Goal: Task Accomplishment & Management: Manage account settings

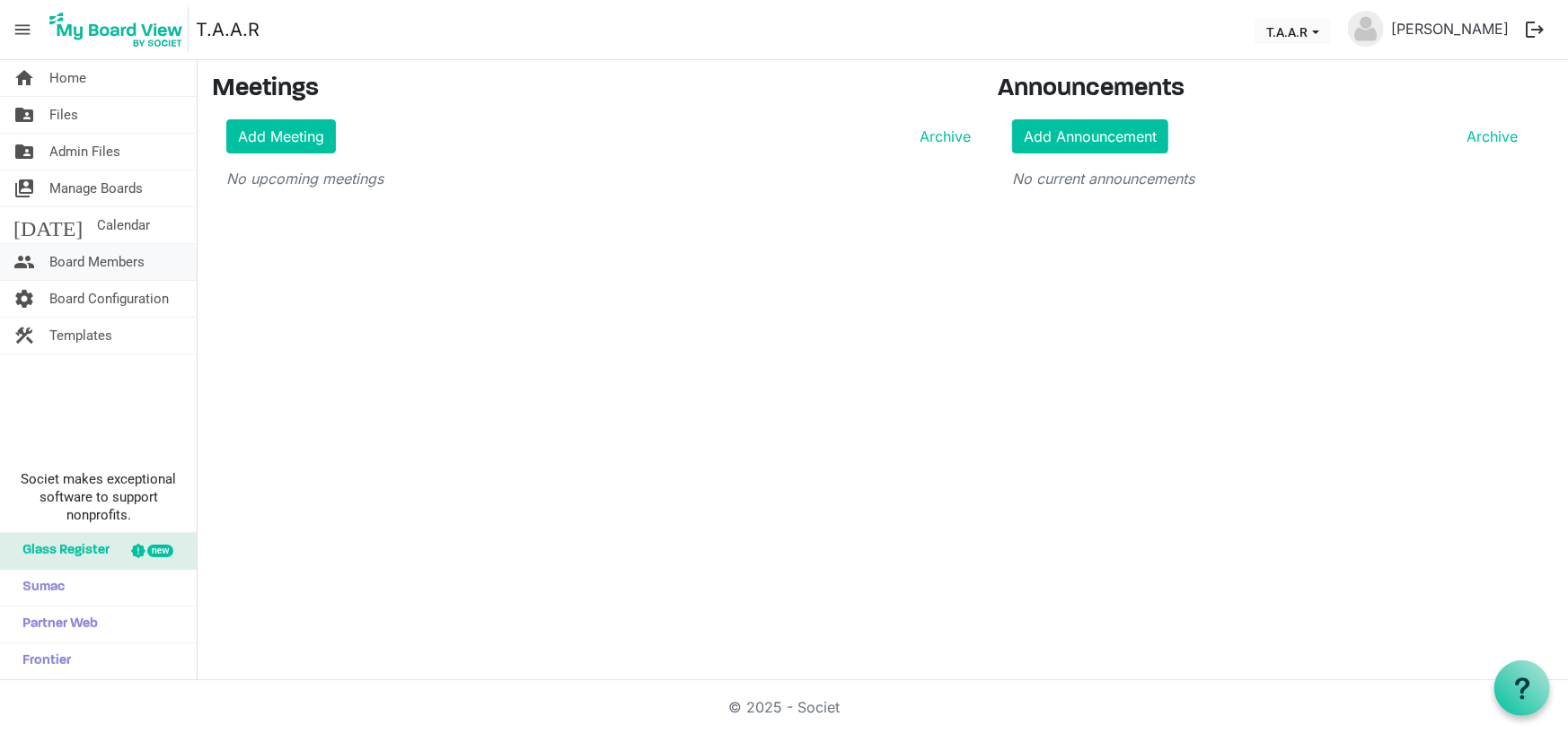
click at [111, 267] on span "Board Members" at bounding box center [97, 261] width 95 height 36
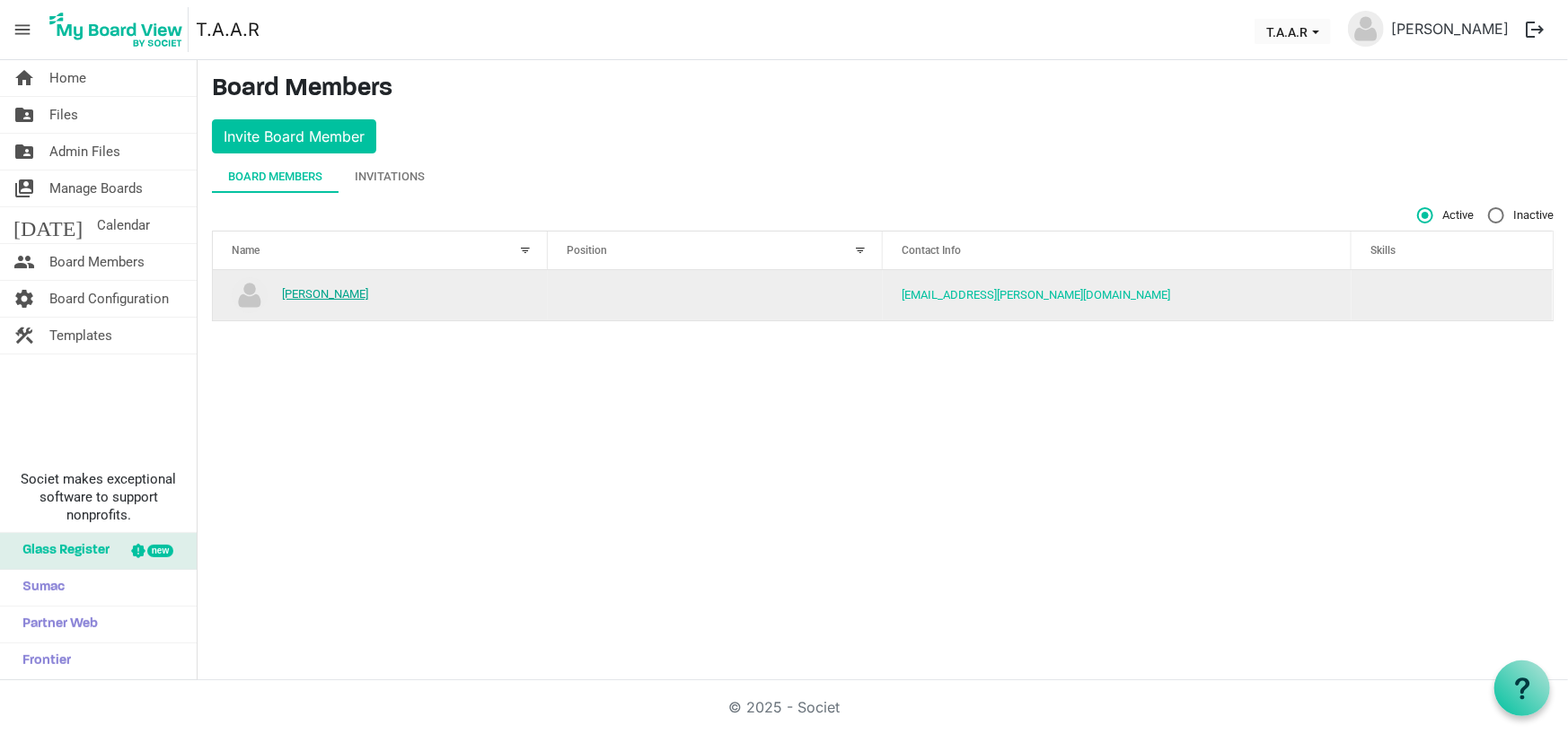
click at [326, 299] on link "[PERSON_NAME]" at bounding box center [325, 294] width 86 height 14
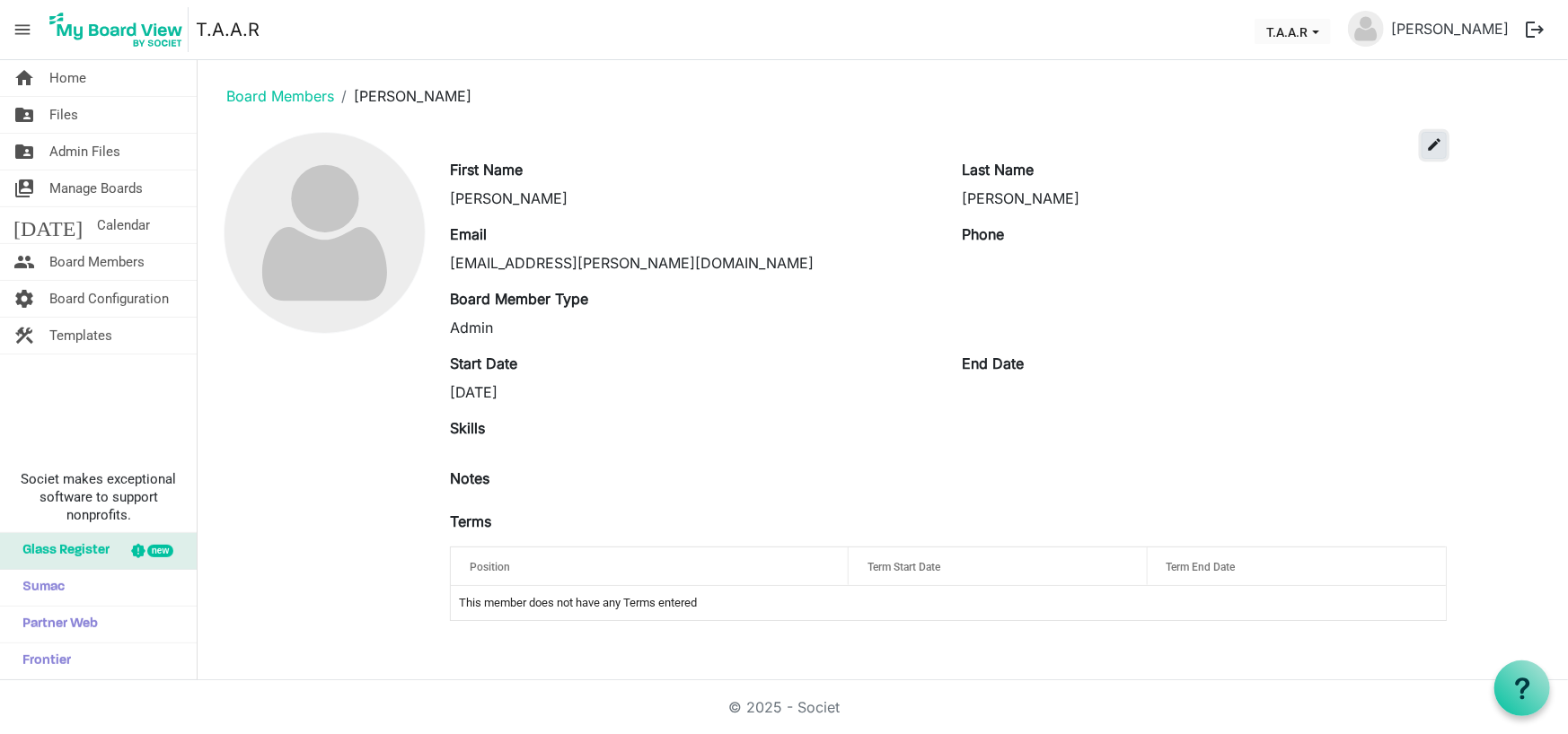
click at [1436, 142] on span "edit" at bounding box center [1435, 144] width 16 height 16
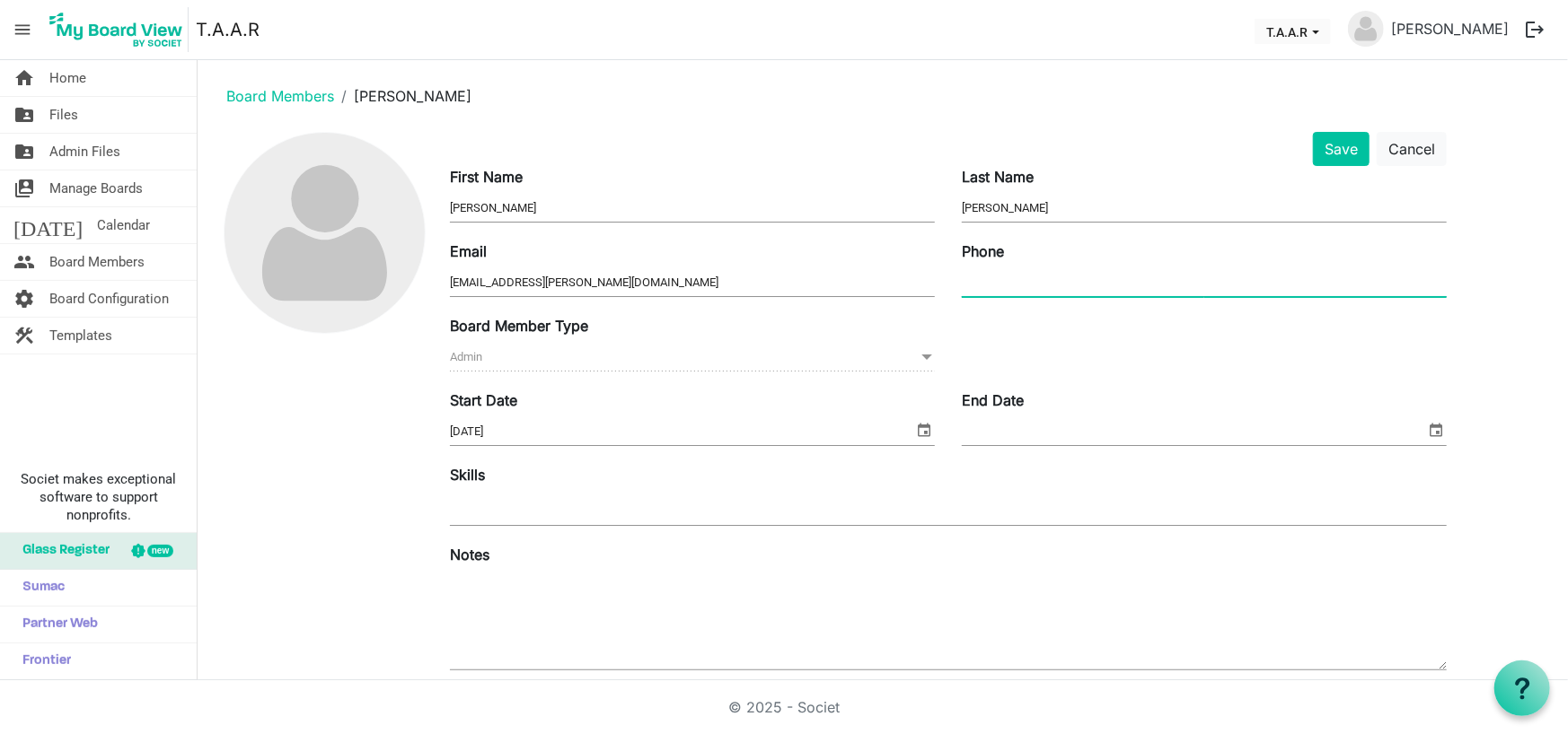
click at [996, 279] on input "Phone" at bounding box center [1204, 283] width 485 height 27
type input "423-617-6797"
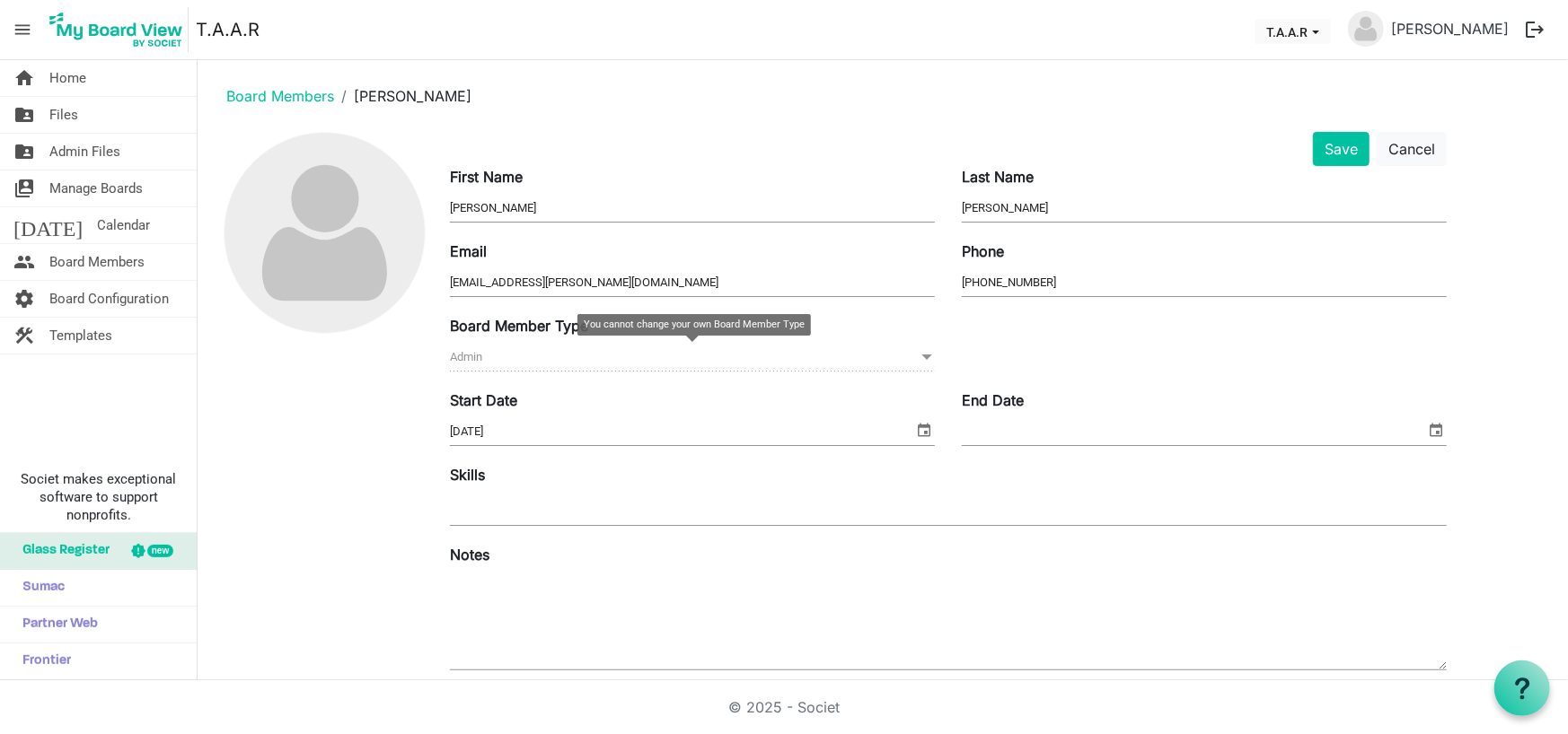
click at [512, 358] on span "Admin Admin" at bounding box center [692, 358] width 485 height 27
click at [1351, 163] on button "Save" at bounding box center [1342, 149] width 57 height 34
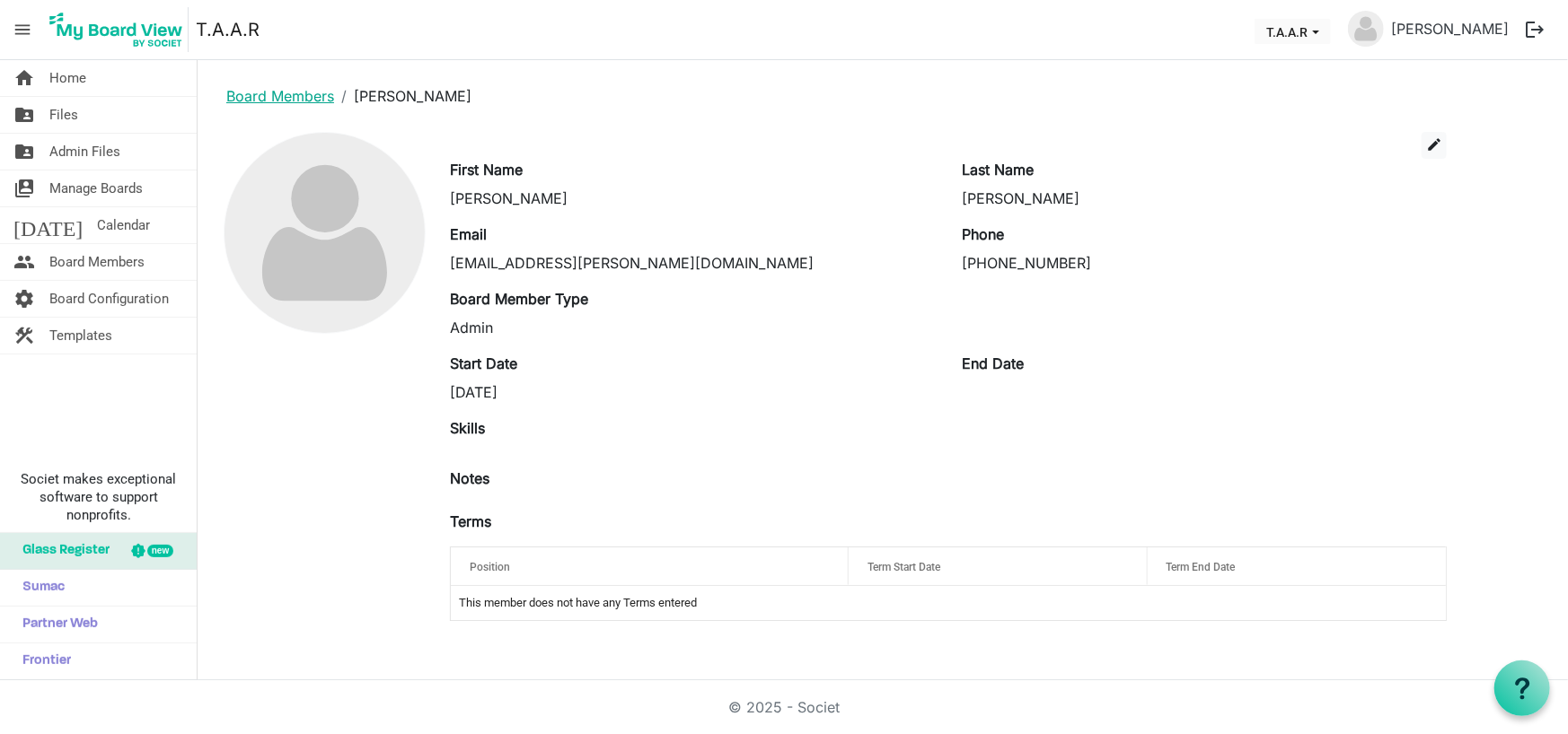
click at [272, 89] on link "Board Members" at bounding box center [280, 96] width 108 height 18
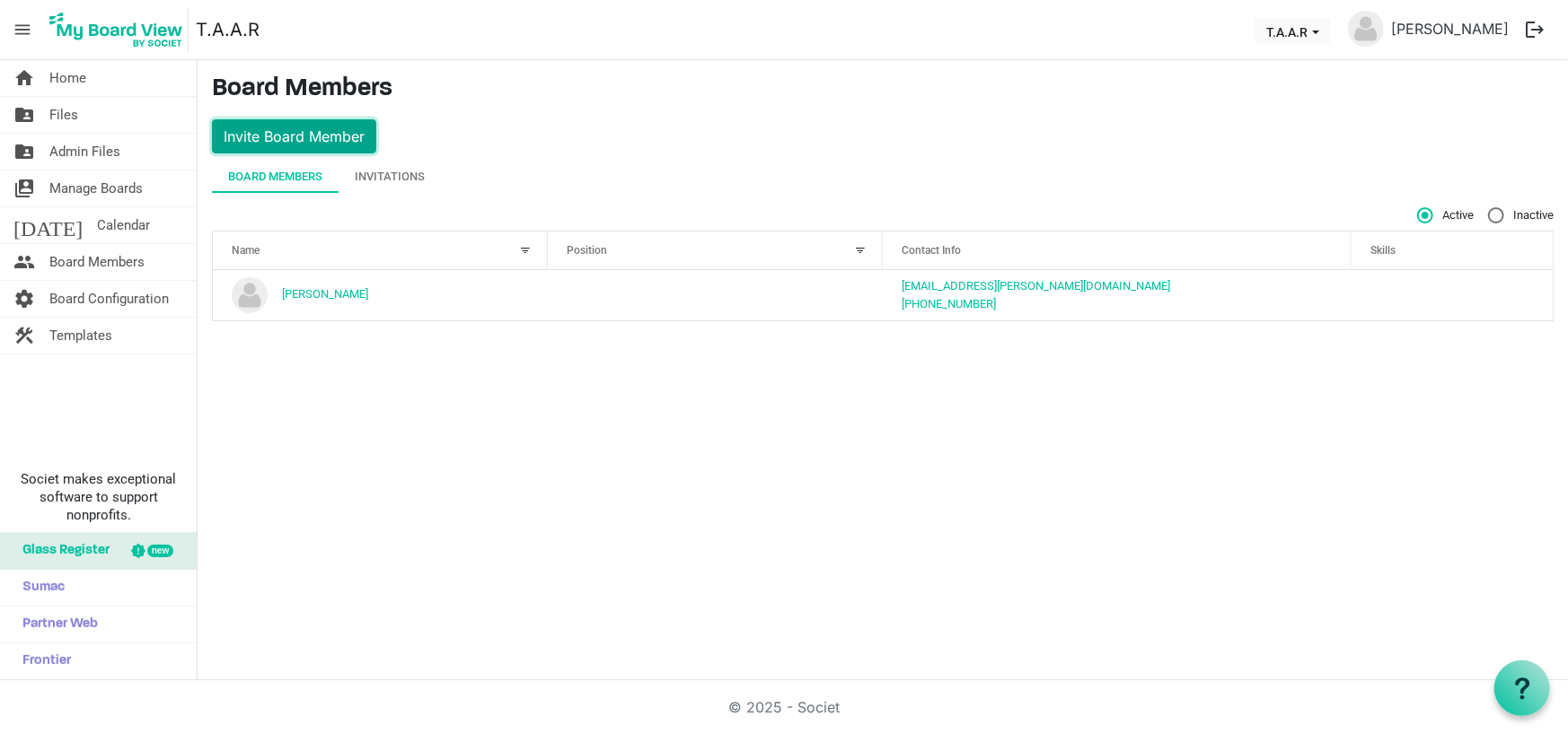
click at [287, 136] on button "Invite Board Member" at bounding box center [294, 136] width 164 height 34
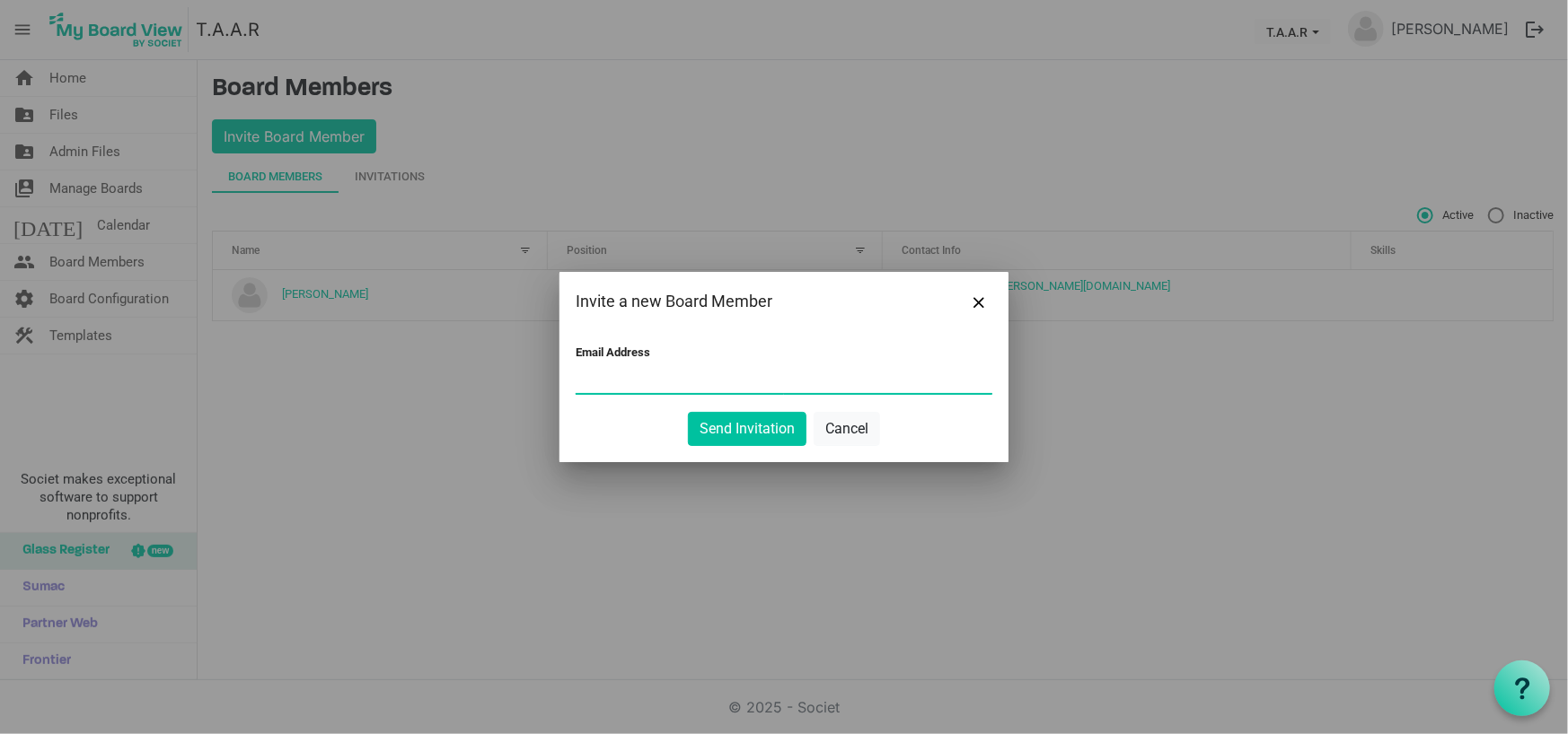
paste input "lauren@repotn.com"
type input "lauren@repotn.com"
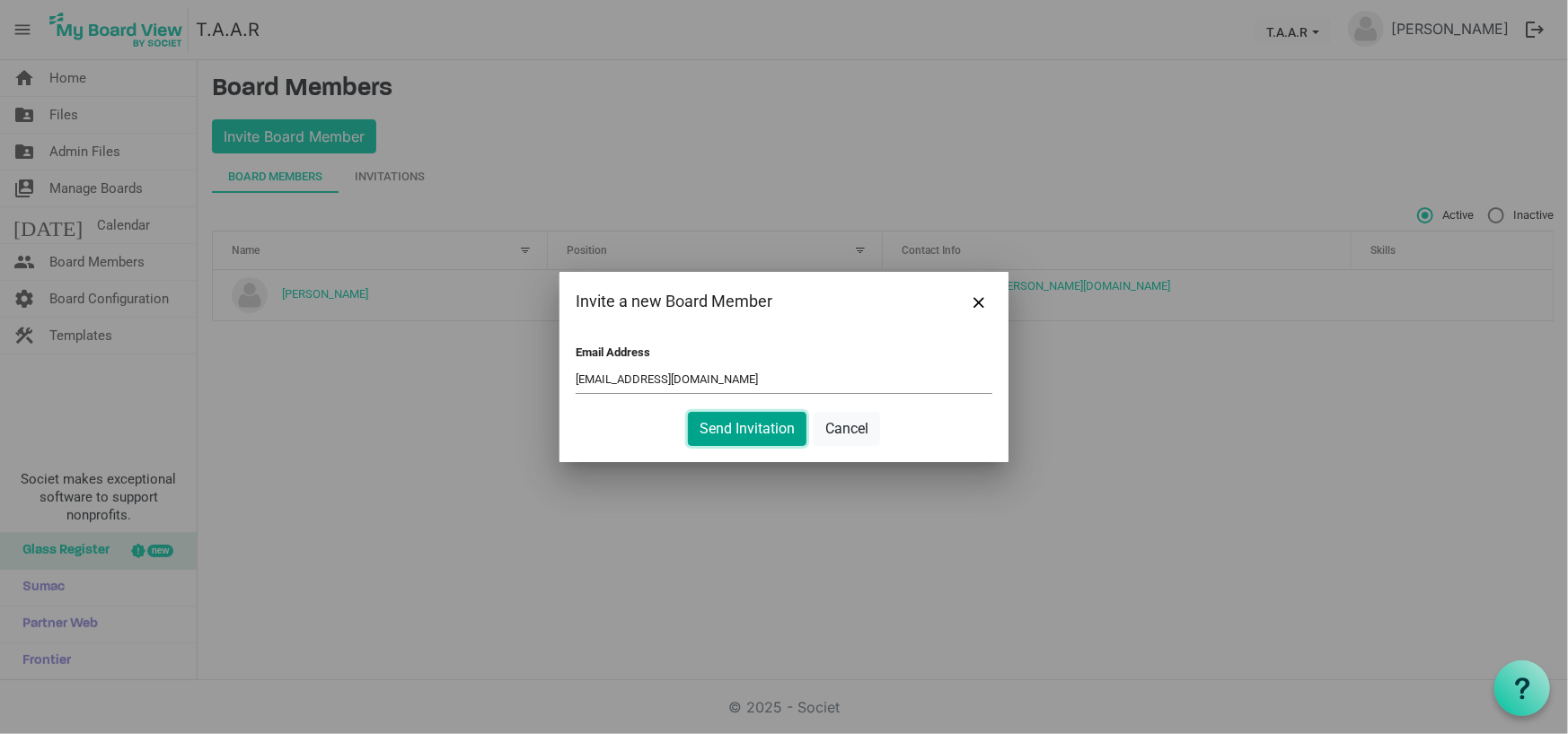
click at [757, 430] on button "Send Invitation" at bounding box center [747, 428] width 119 height 34
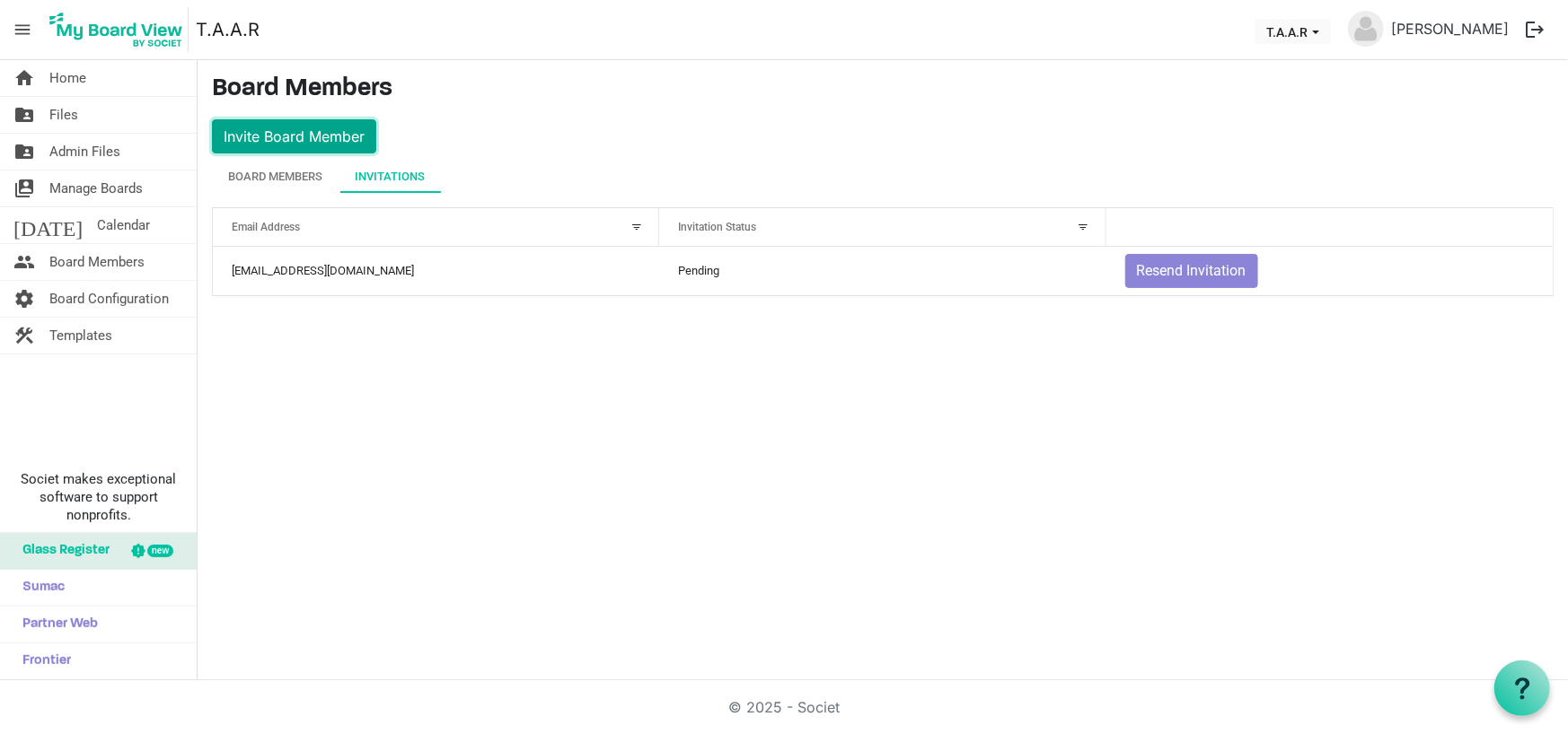
click at [262, 138] on button "Invite Board Member" at bounding box center [294, 136] width 164 height 34
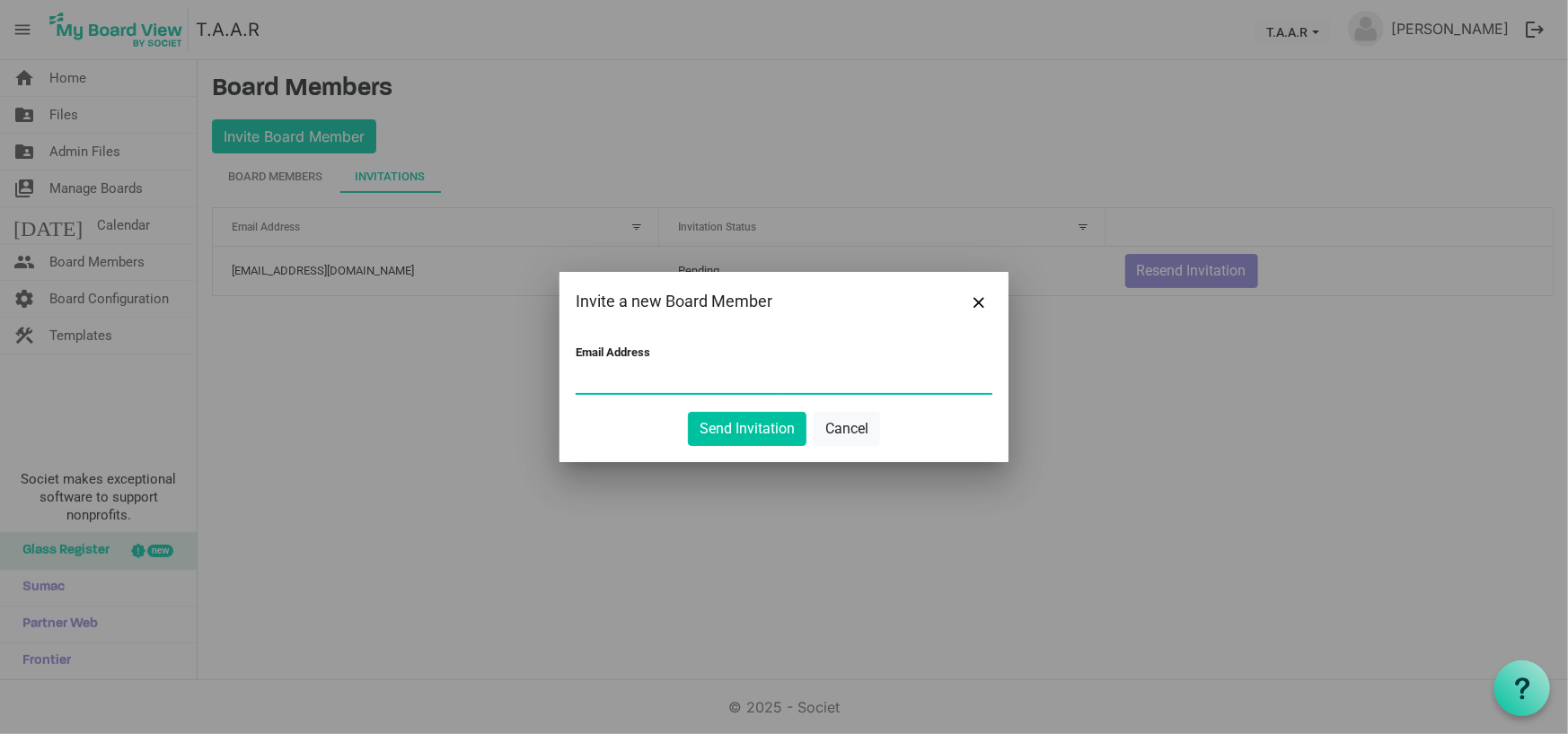
paste input "alishamcquirt@gmail.com"
type input "alishamcquirt@gmail.com"
click at [729, 433] on button "Send Invitation" at bounding box center [747, 428] width 119 height 34
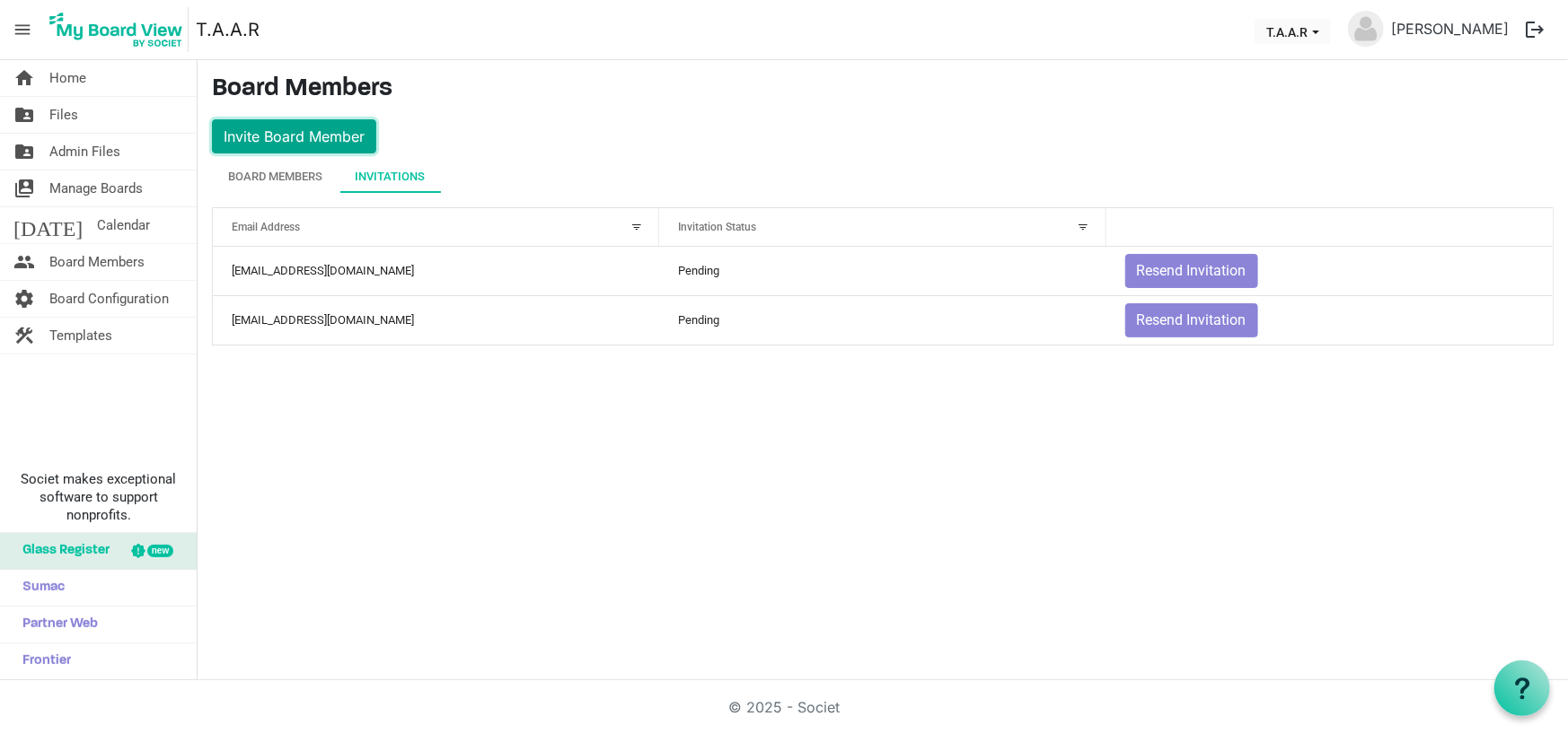
click at [272, 142] on button "Invite Board Member" at bounding box center [294, 136] width 164 height 34
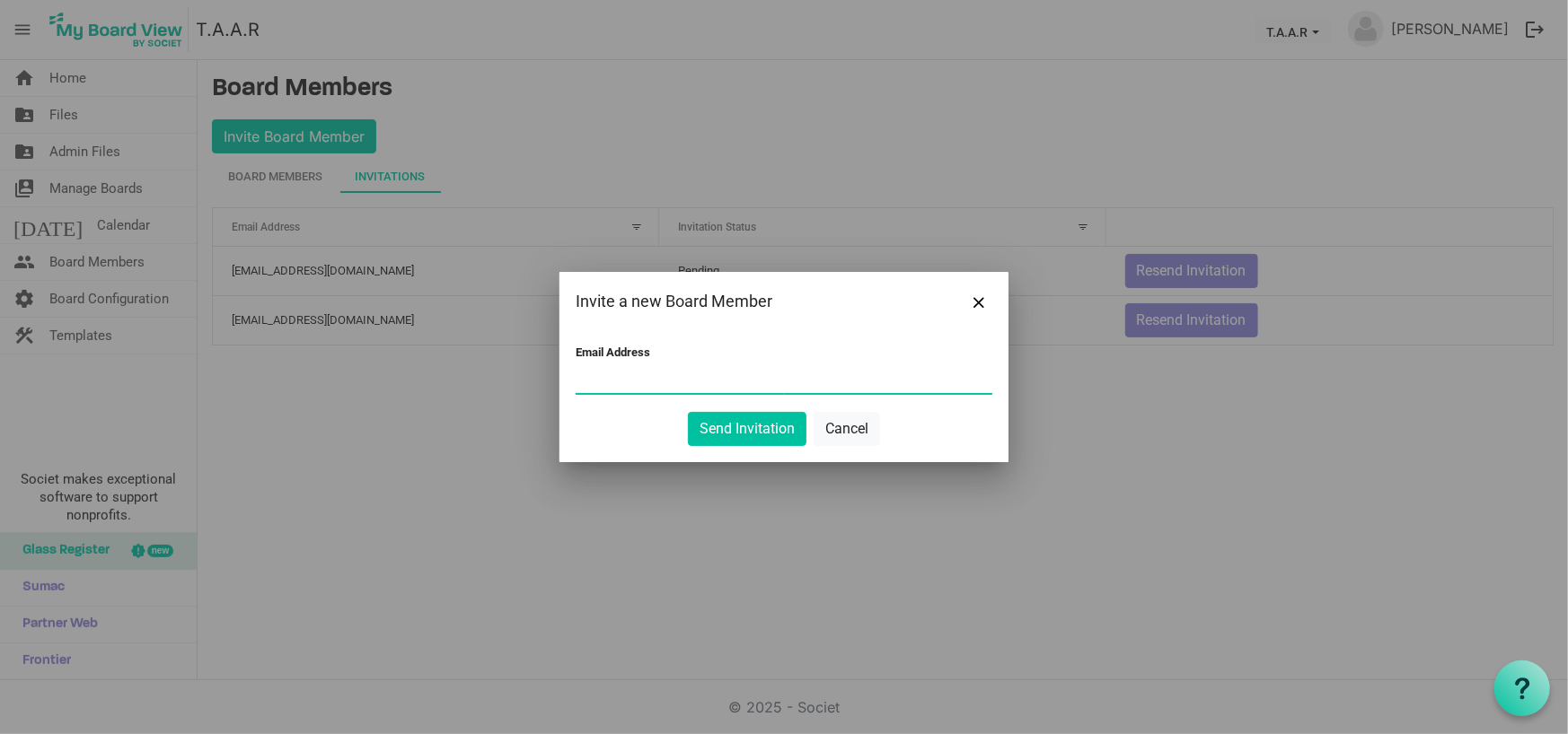
paste input "lassiters2398@gmail.com"
type input "lassiters2398@gmail.com"
click at [737, 427] on button "Send Invitation" at bounding box center [747, 428] width 119 height 34
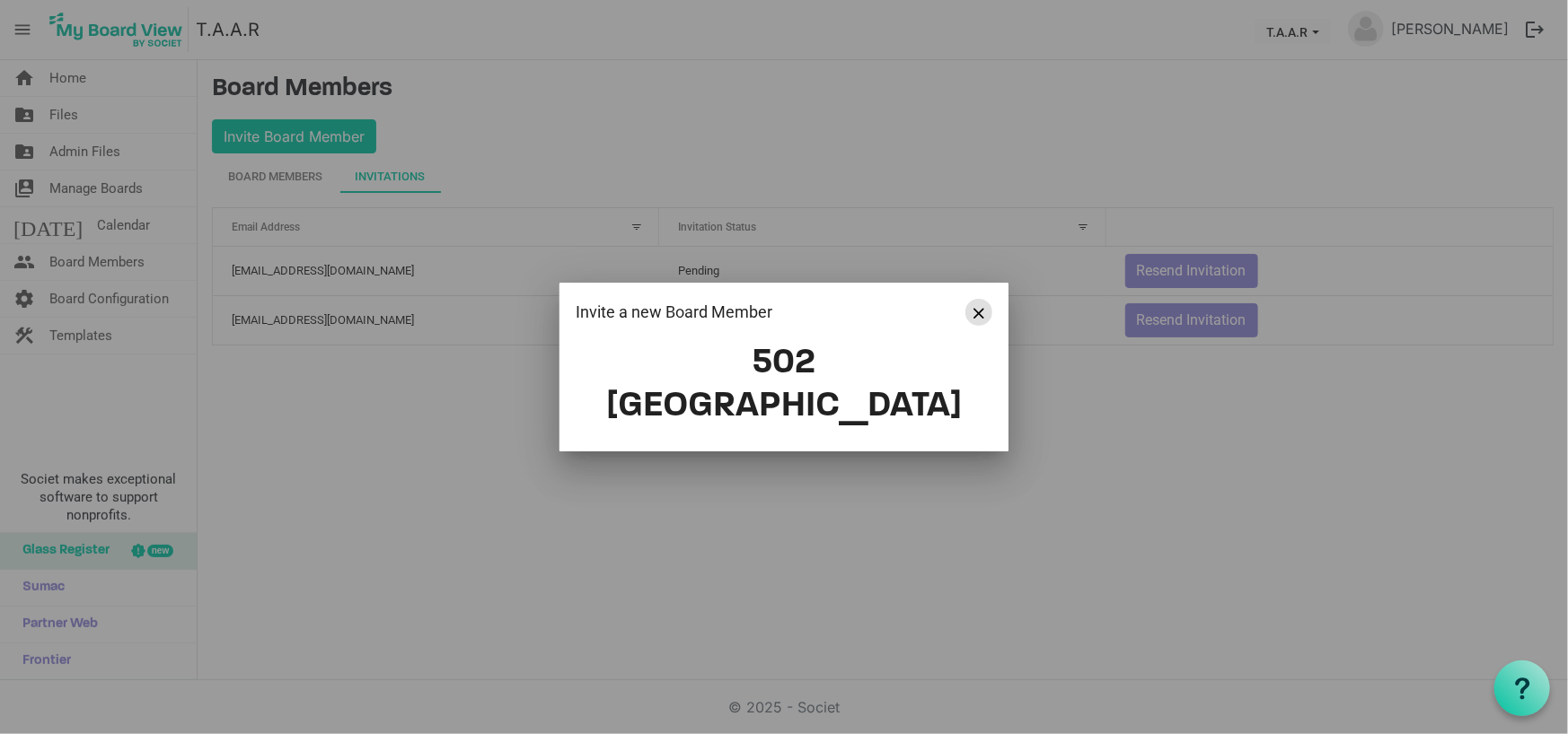
click at [978, 319] on span "Close" at bounding box center [979, 313] width 11 height 11
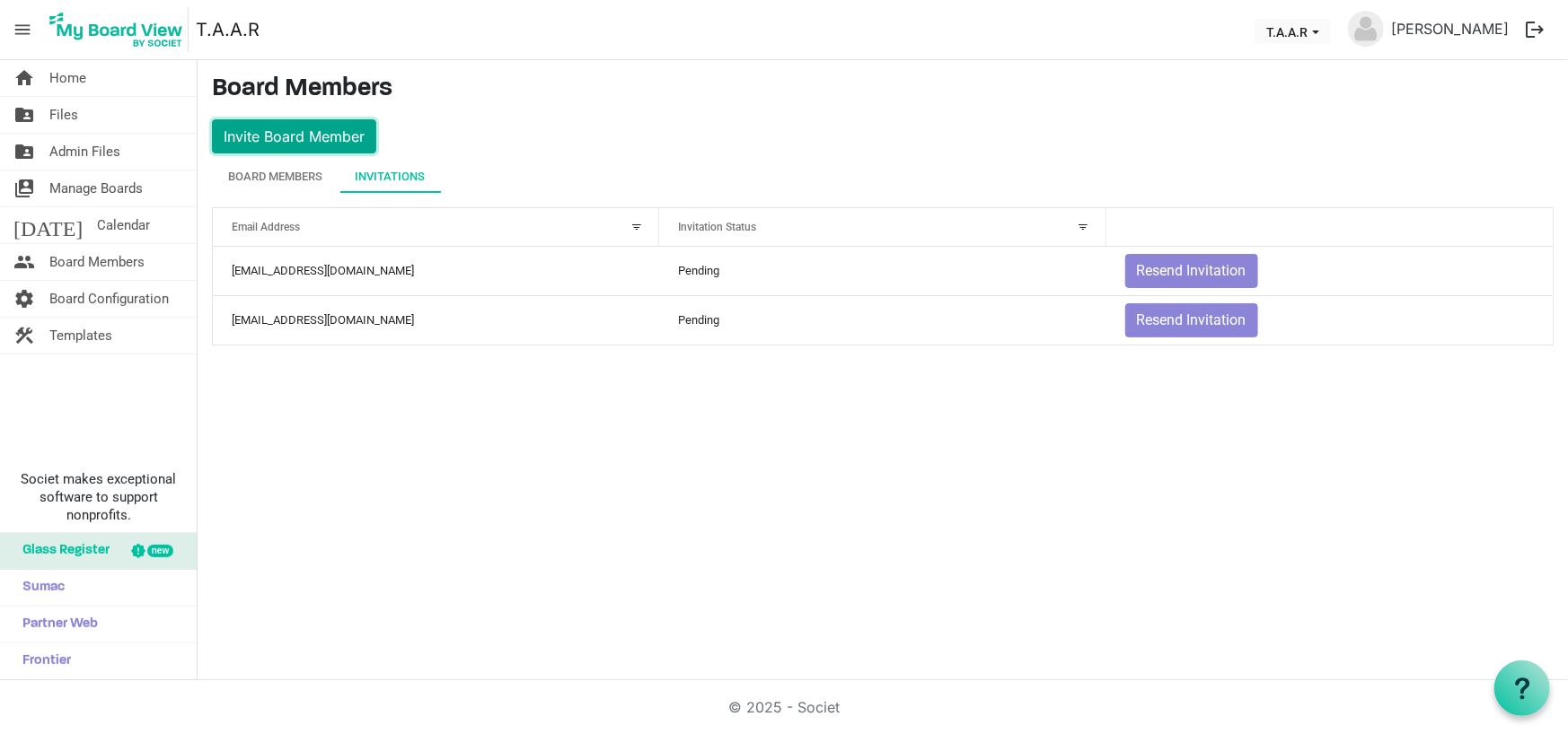
click at [297, 134] on button "Invite Board Member" at bounding box center [294, 136] width 164 height 34
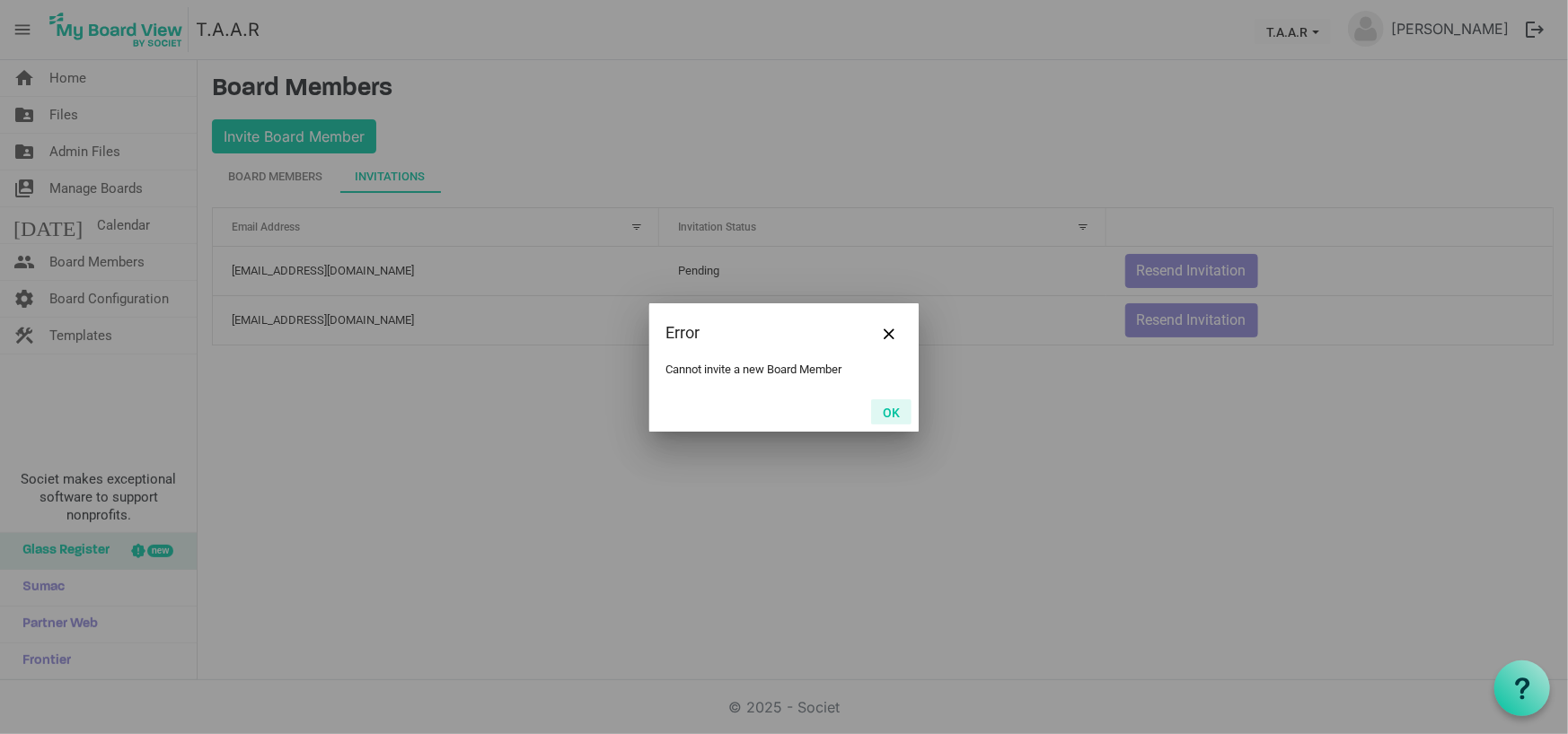
click at [890, 403] on button "OK" at bounding box center [891, 413] width 40 height 26
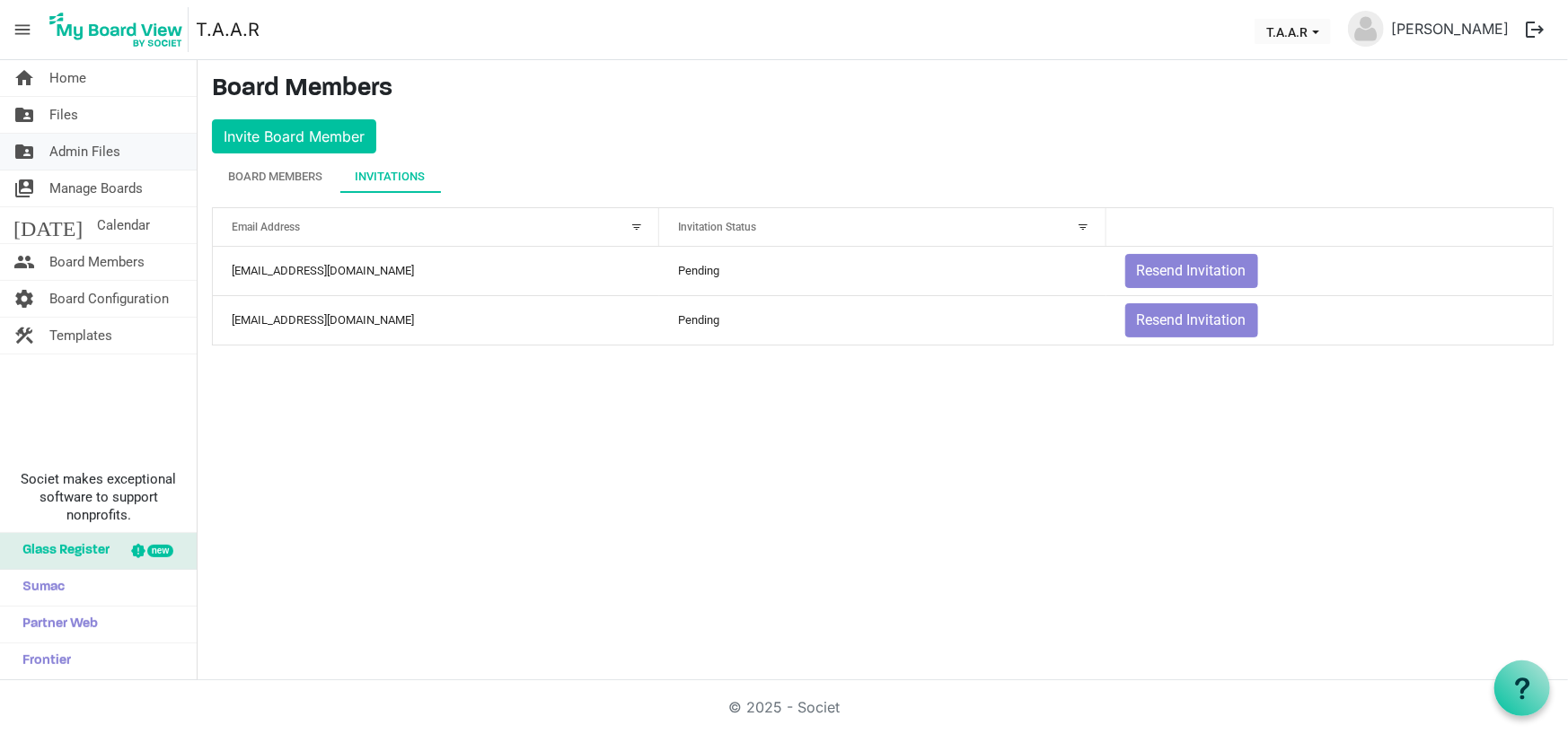
click at [86, 155] on span "Admin Files" at bounding box center [85, 152] width 71 height 36
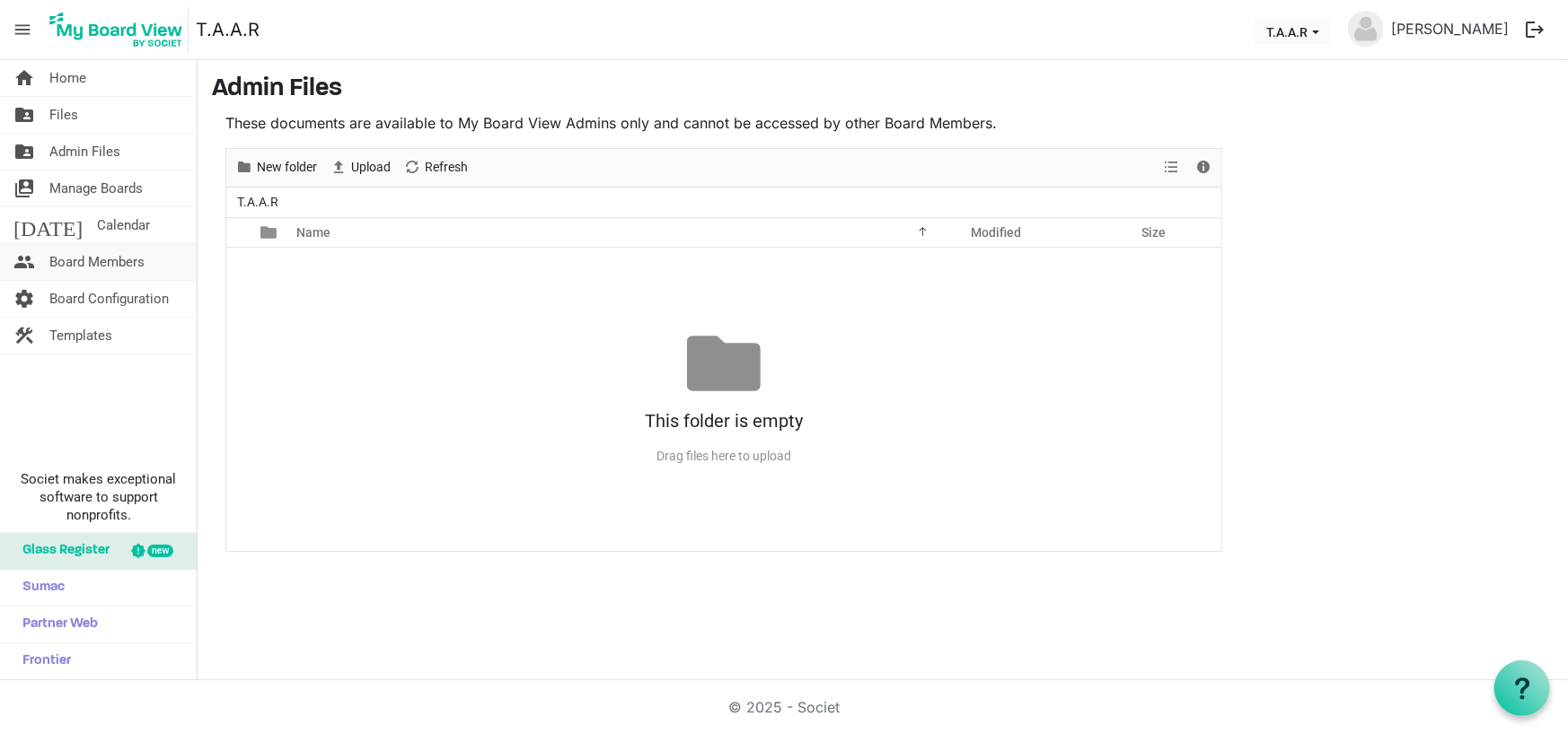
click at [81, 262] on span "Board Members" at bounding box center [97, 261] width 95 height 36
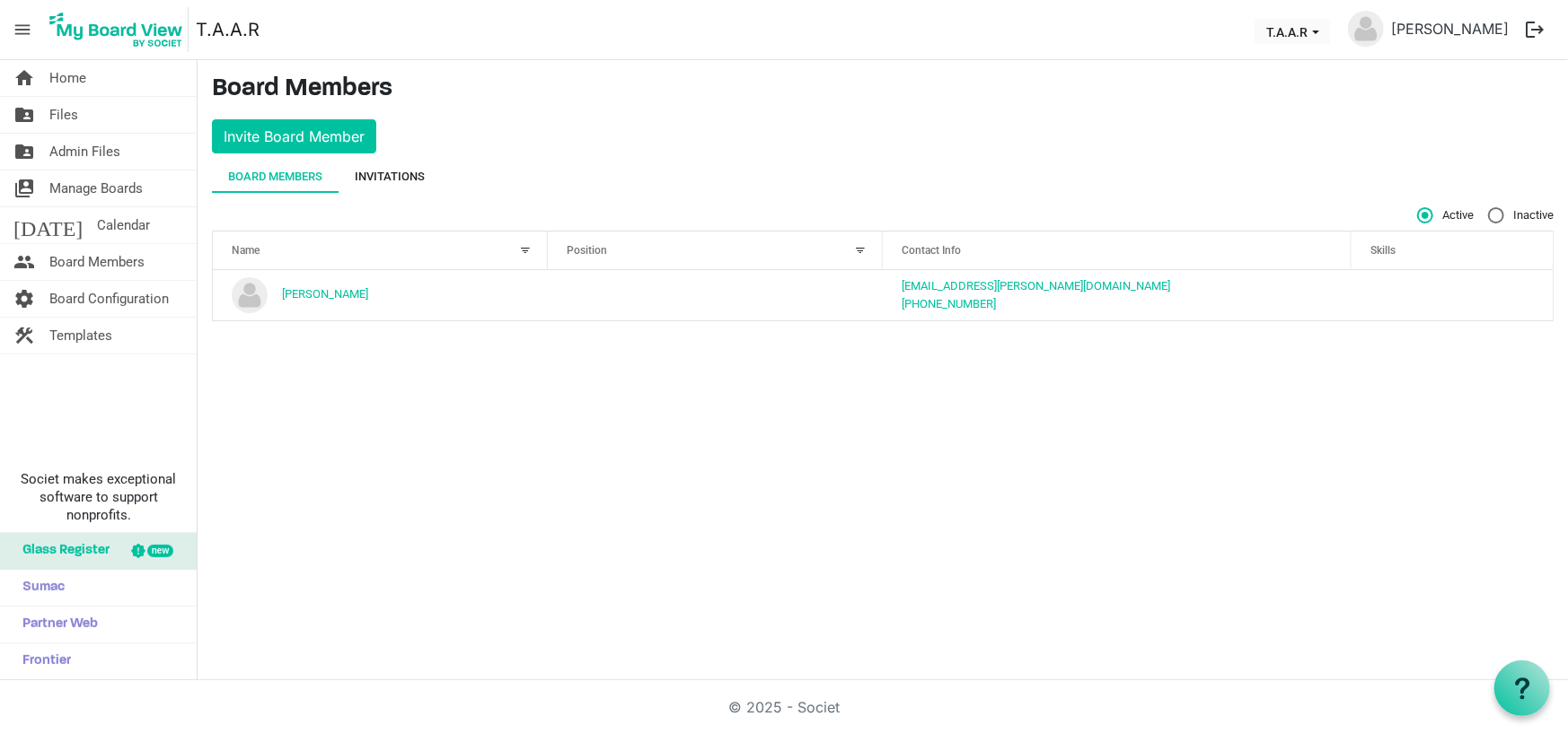
click at [400, 165] on div "Invitations" at bounding box center [389, 176] width 70 height 32
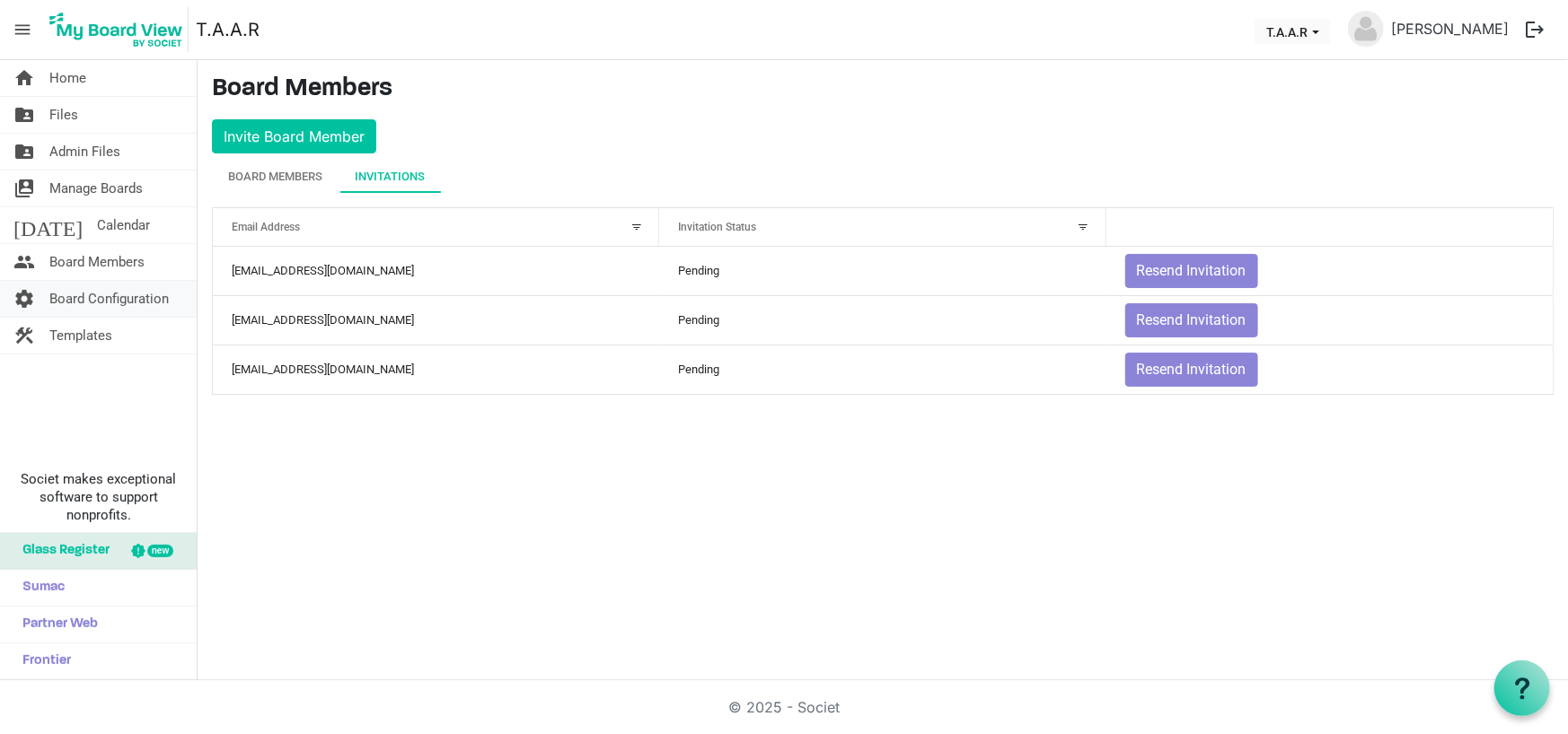
click at [78, 290] on span "Board Configuration" at bounding box center [109, 299] width 120 height 36
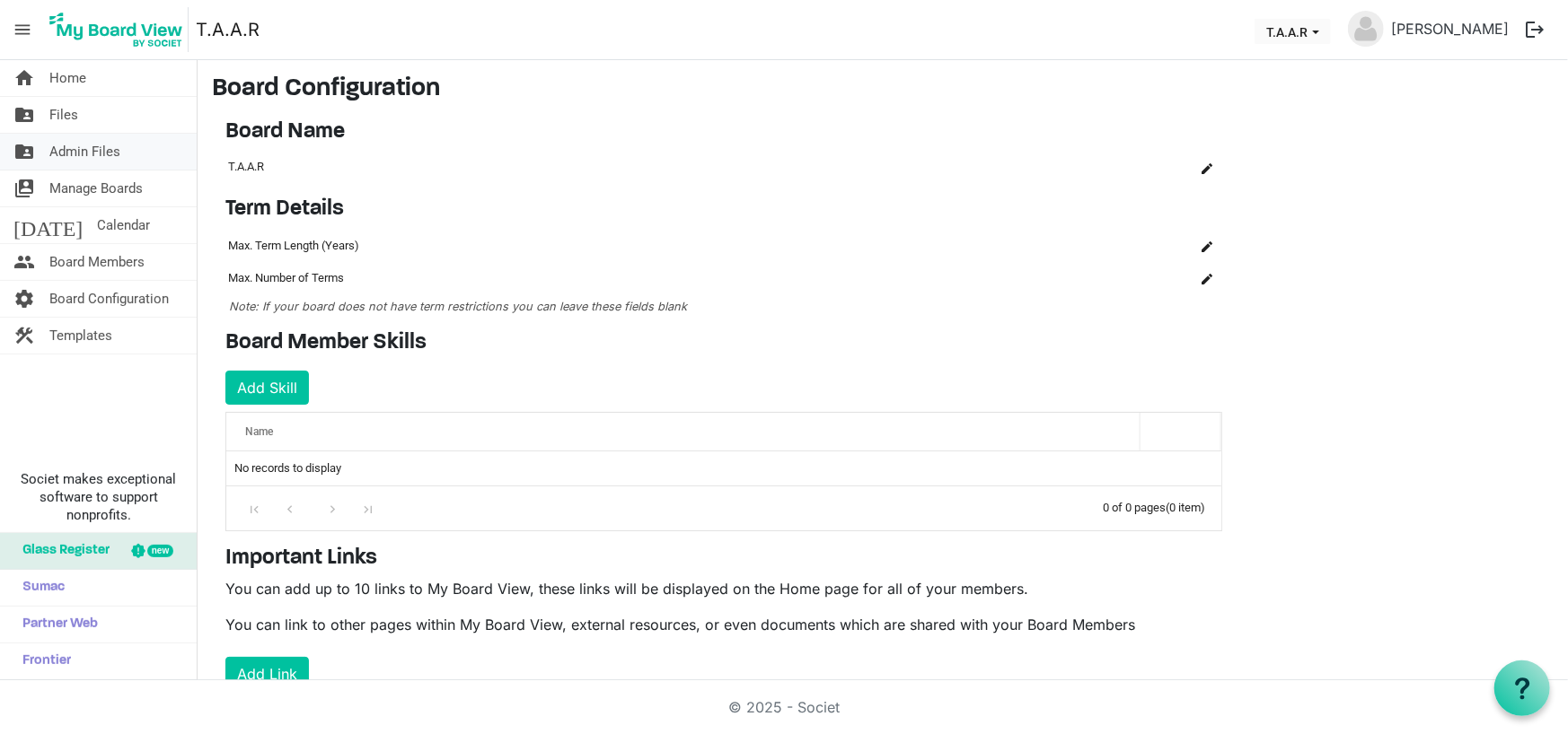
click at [69, 142] on span "Admin Files" at bounding box center [85, 152] width 71 height 36
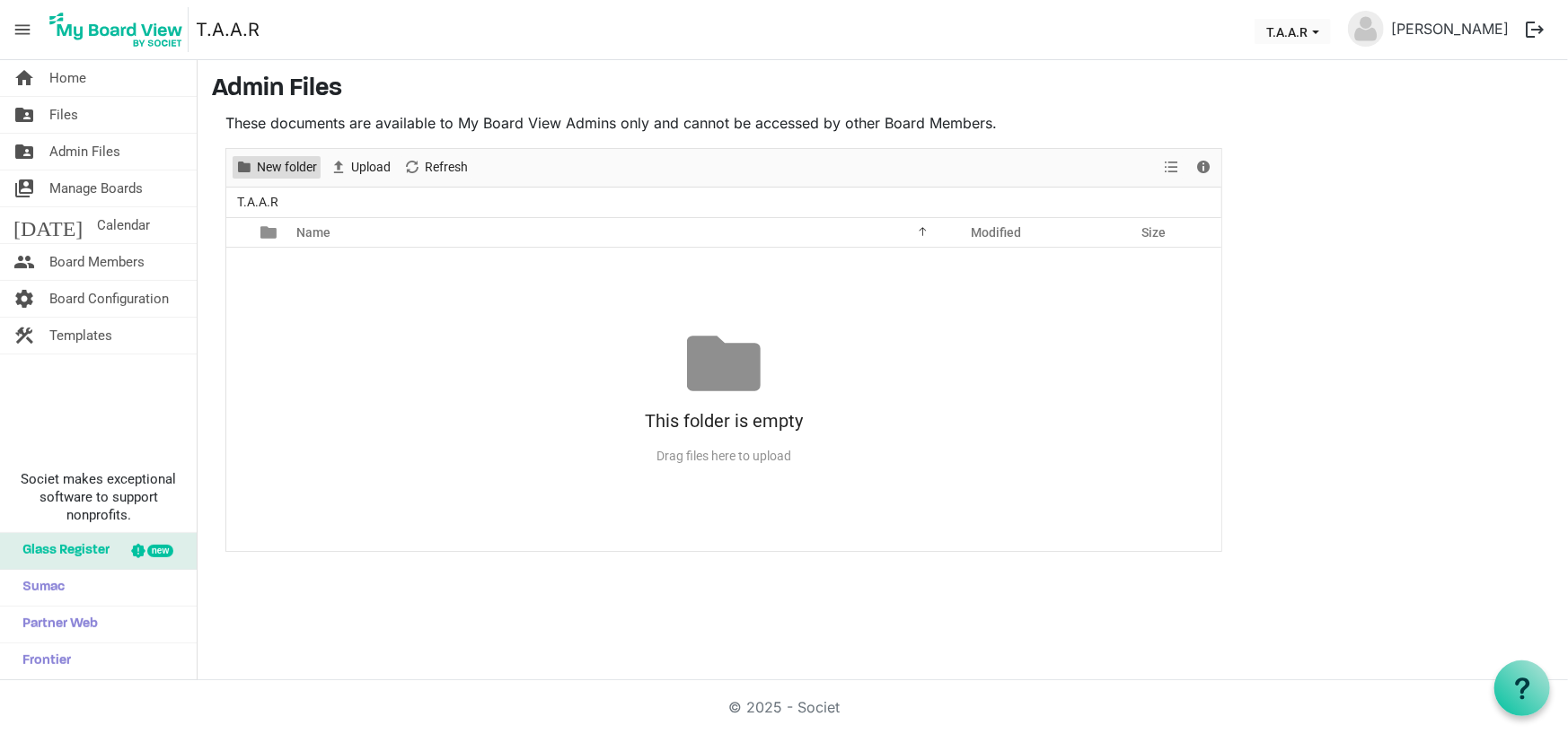
click at [283, 170] on span "New folder" at bounding box center [287, 167] width 64 height 23
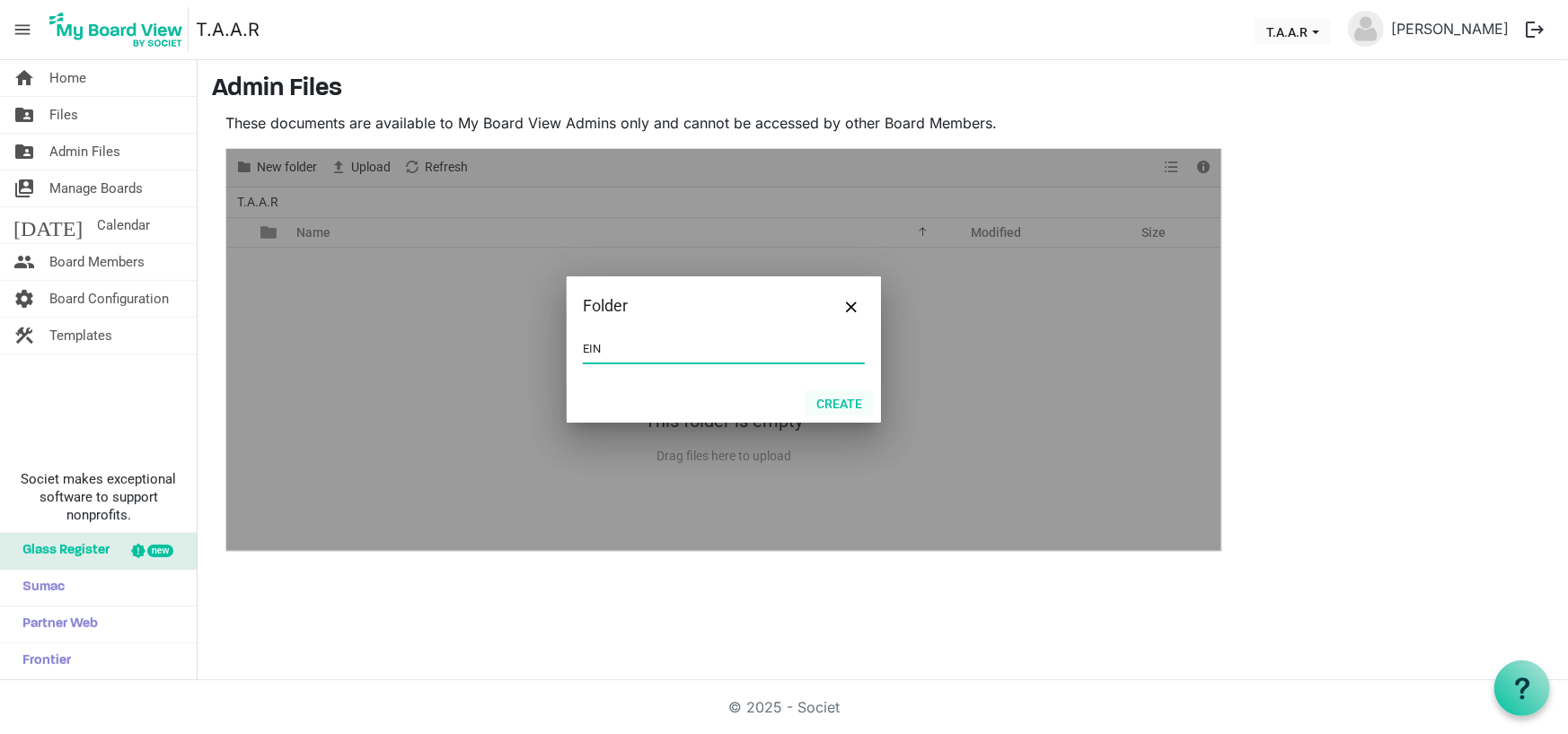
type input "EIN"
click at [846, 402] on button "Create" at bounding box center [839, 404] width 69 height 26
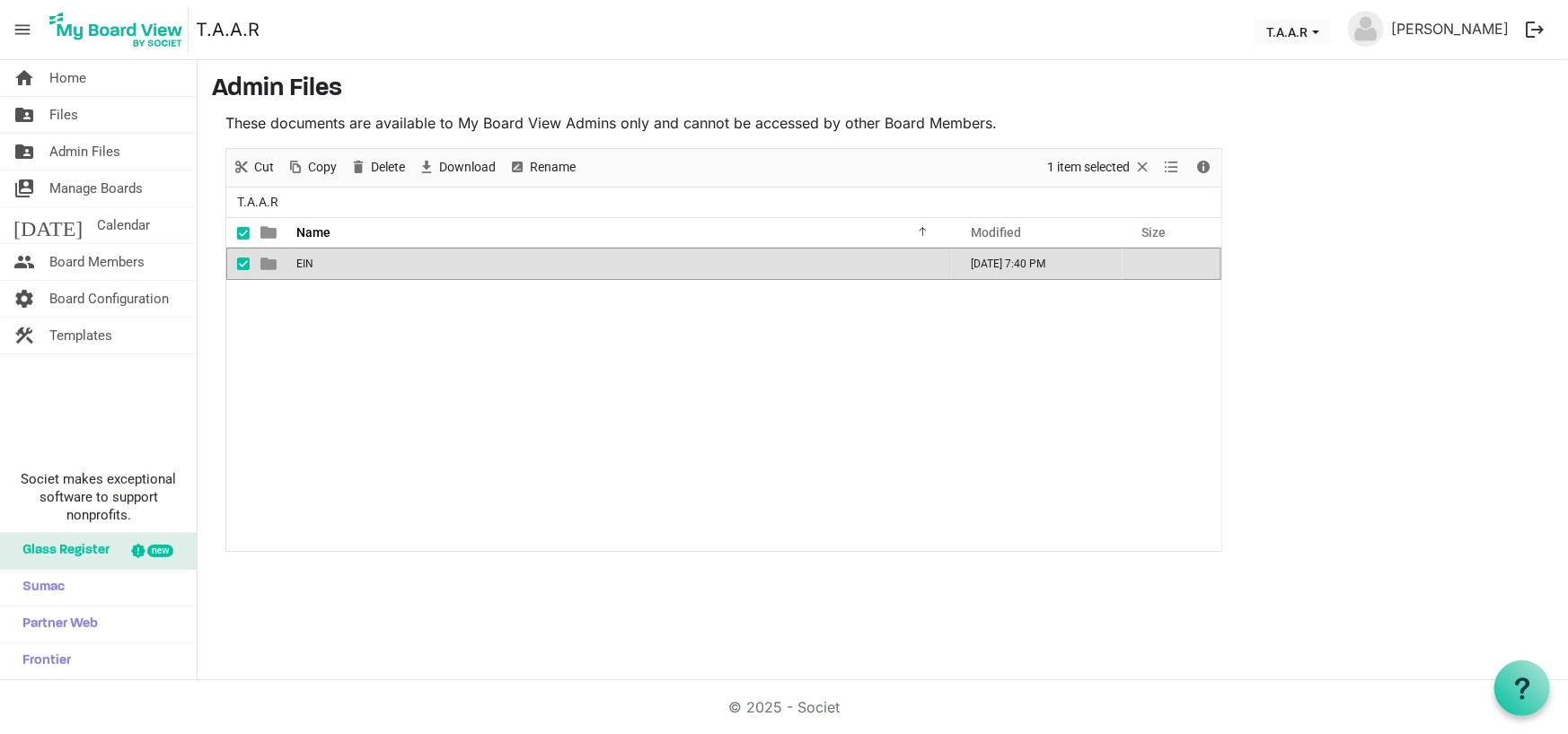
click at [300, 265] on span "EIN" at bounding box center [305, 264] width 17 height 13
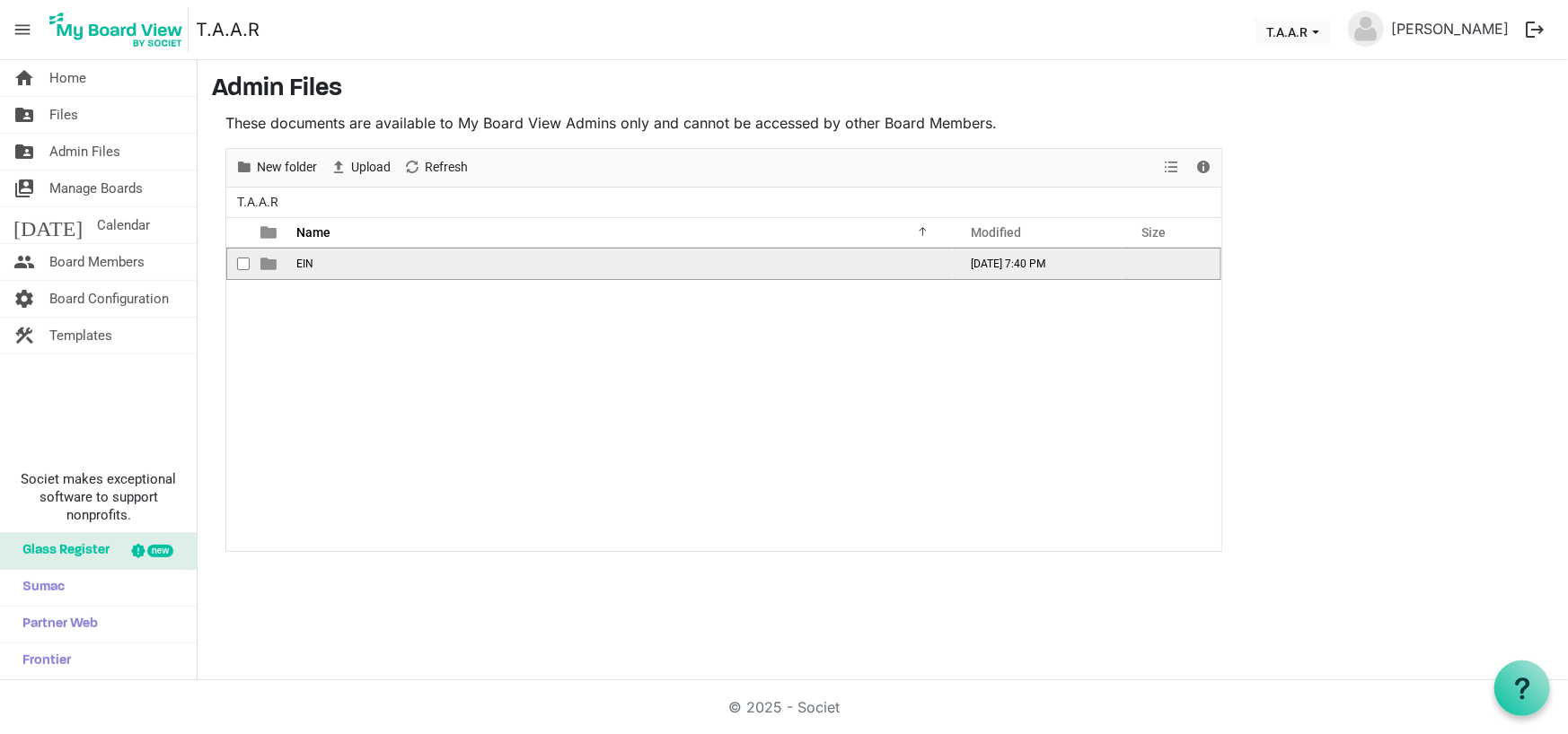
click at [268, 266] on span "is template cell column header type" at bounding box center [268, 264] width 16 height 16
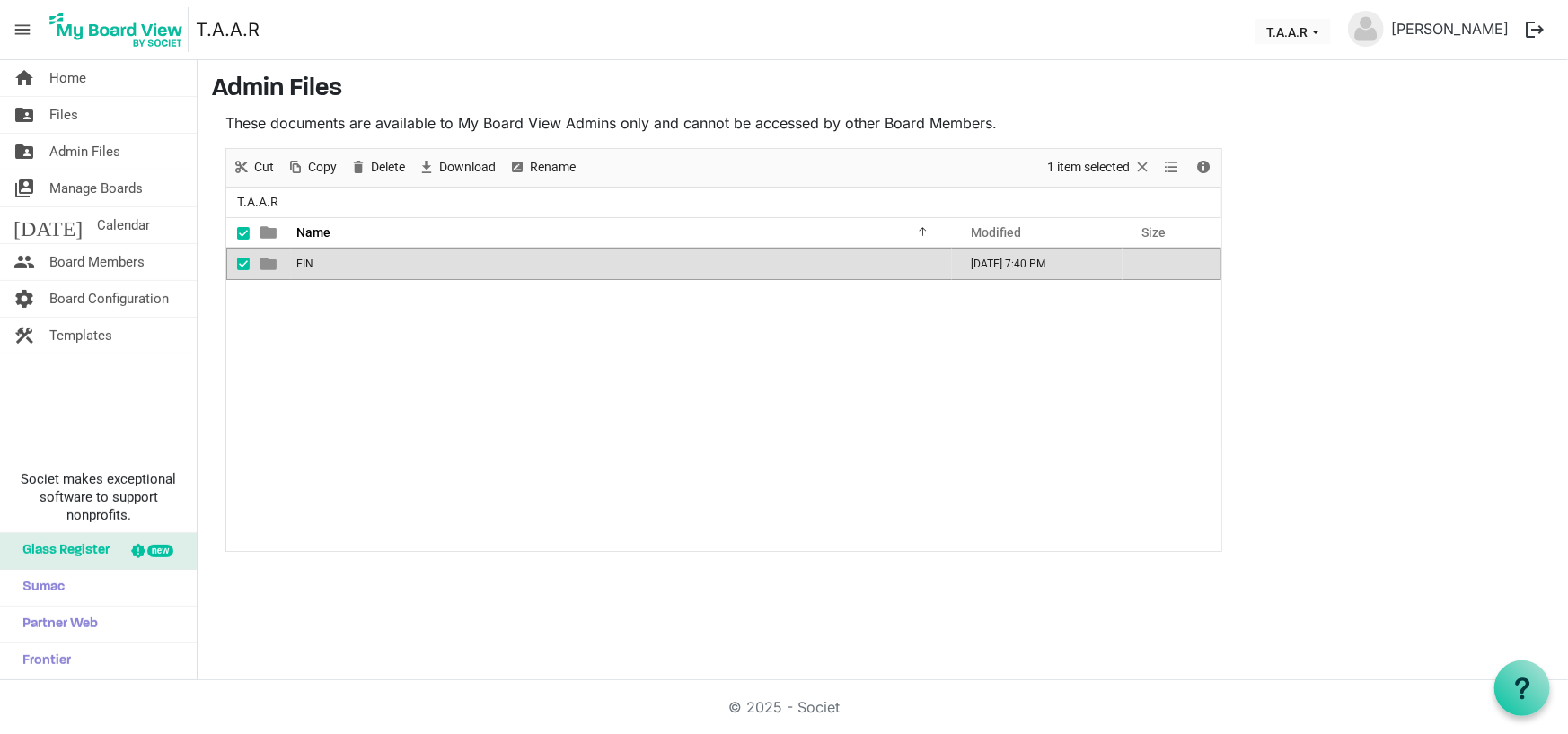
click at [293, 265] on td "EIN" at bounding box center [622, 263] width 661 height 32
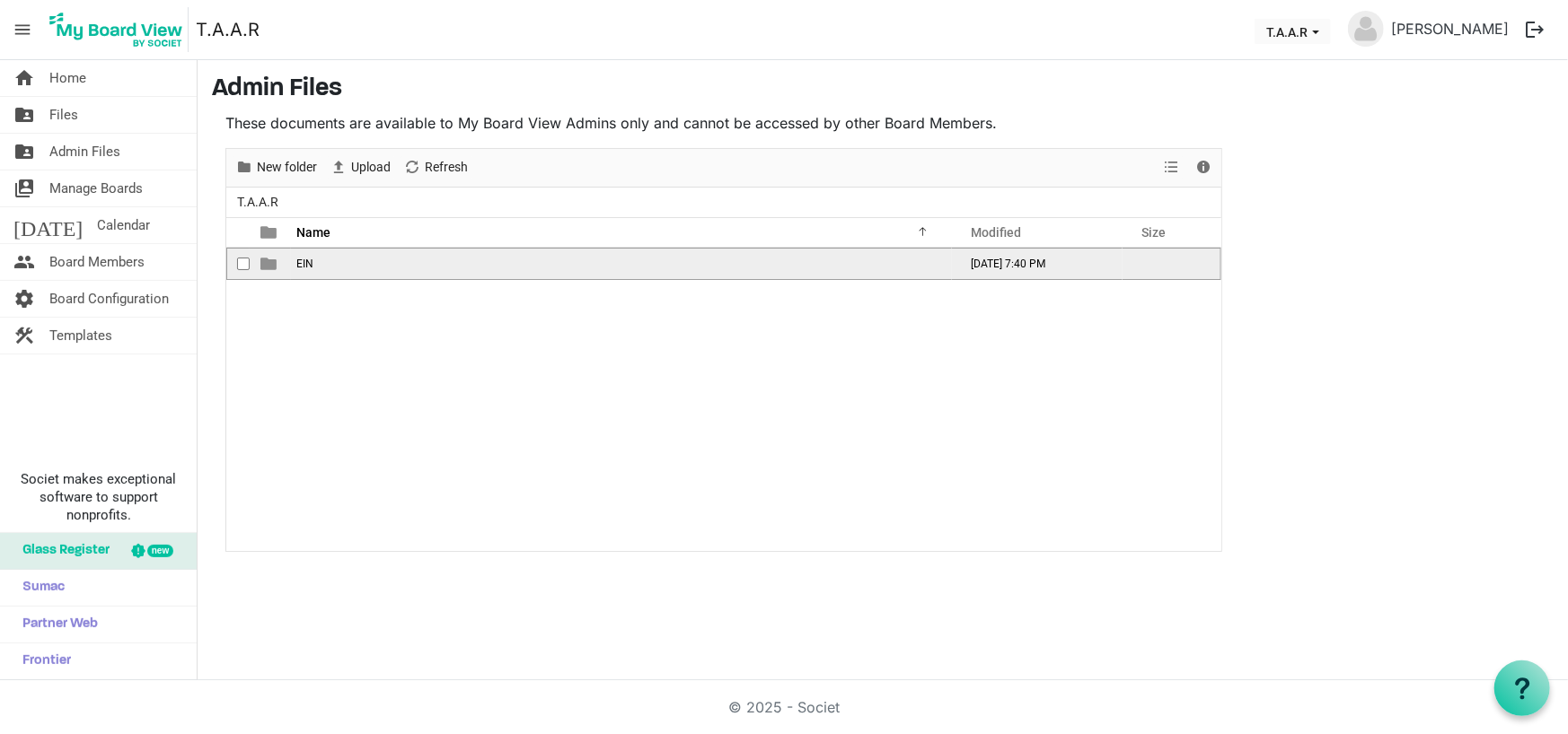
click at [293, 265] on td "EIN" at bounding box center [622, 263] width 661 height 32
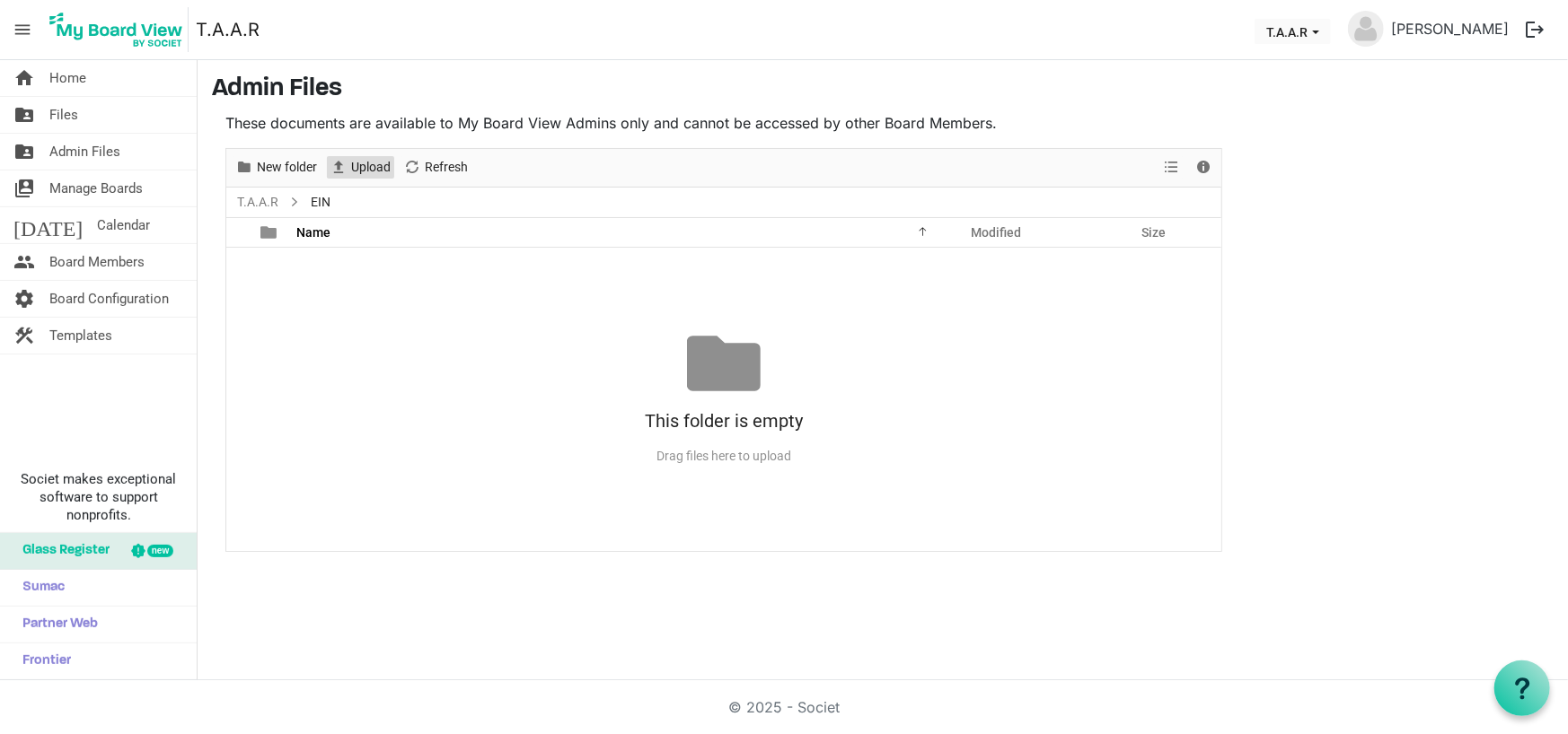
click at [383, 169] on span "Upload" at bounding box center [371, 167] width 43 height 23
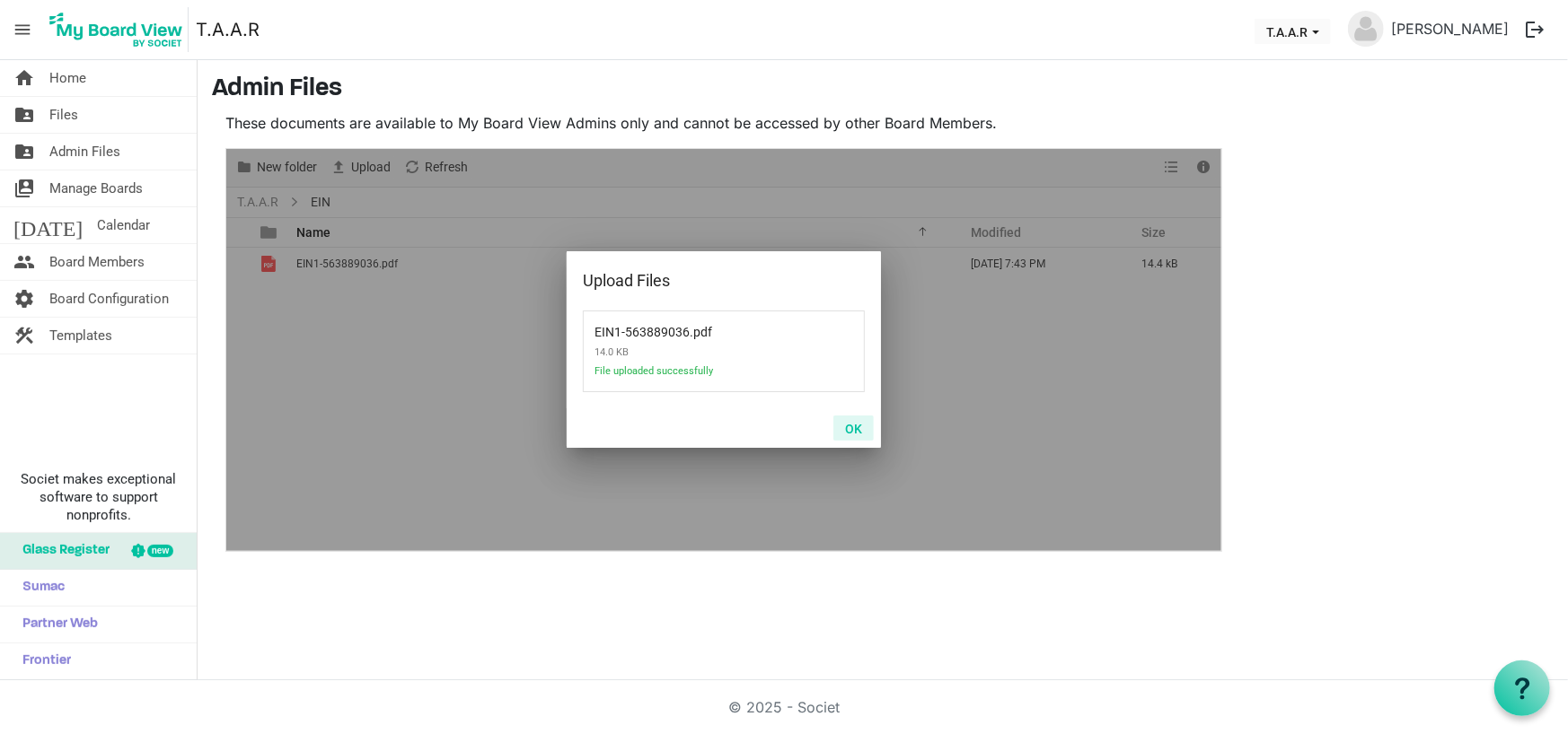
click at [857, 425] on button "OK" at bounding box center [854, 428] width 40 height 26
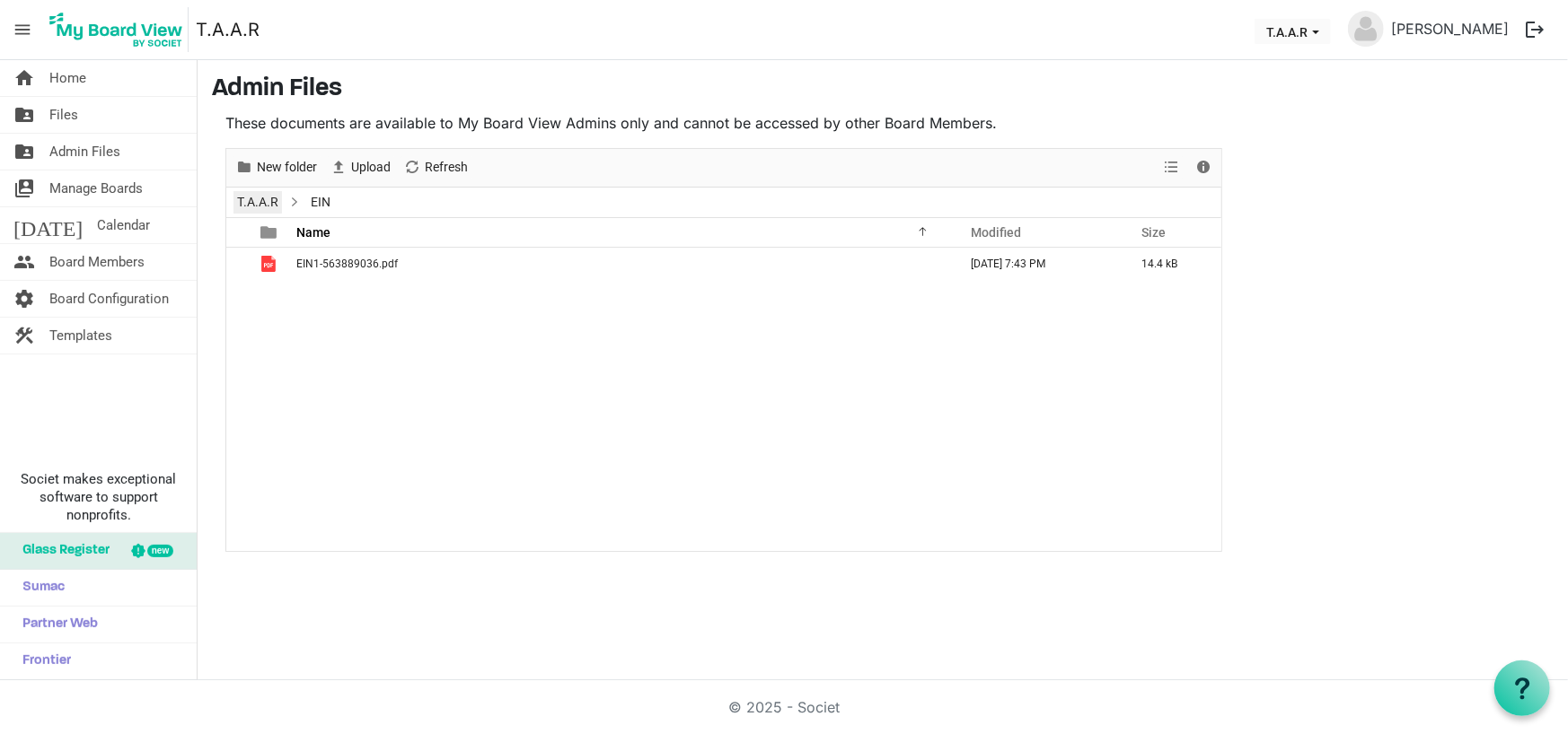
click at [251, 199] on link "T.A.A.R" at bounding box center [258, 202] width 48 height 23
click at [262, 171] on span "New folder" at bounding box center [287, 167] width 64 height 23
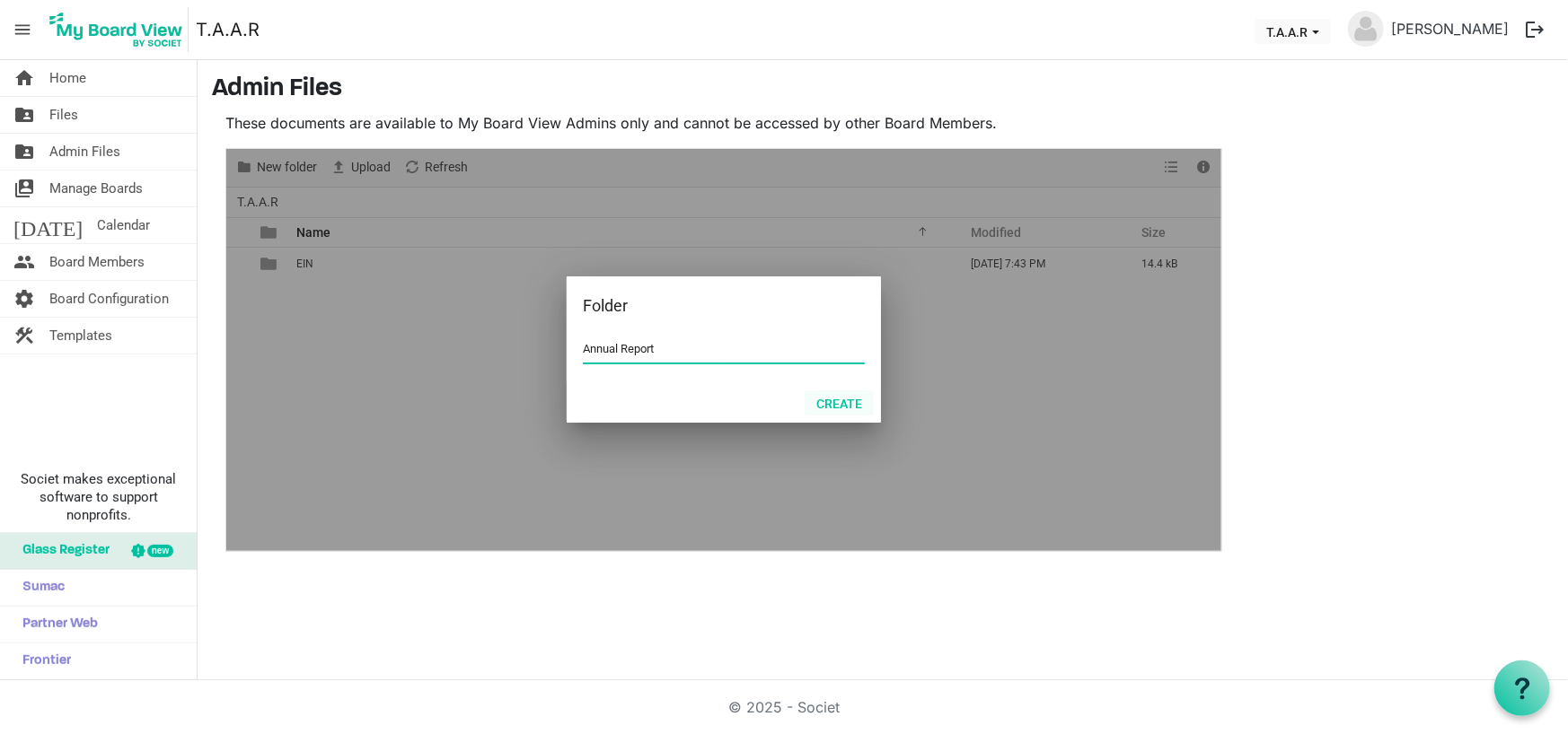
type input "Annual Report"
click at [826, 399] on button "Create" at bounding box center [839, 404] width 69 height 26
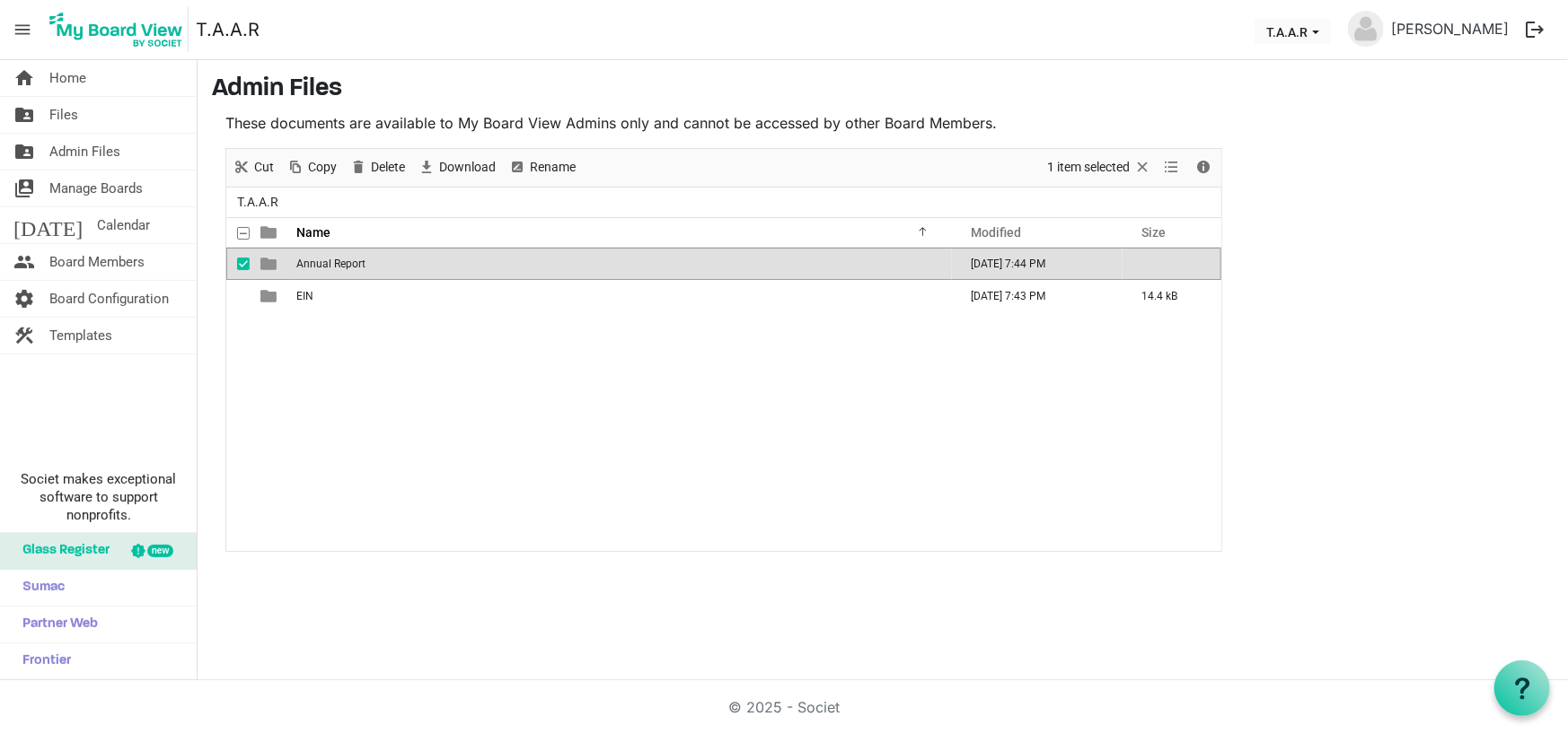
click at [315, 261] on span "Annual Report" at bounding box center [331, 264] width 69 height 13
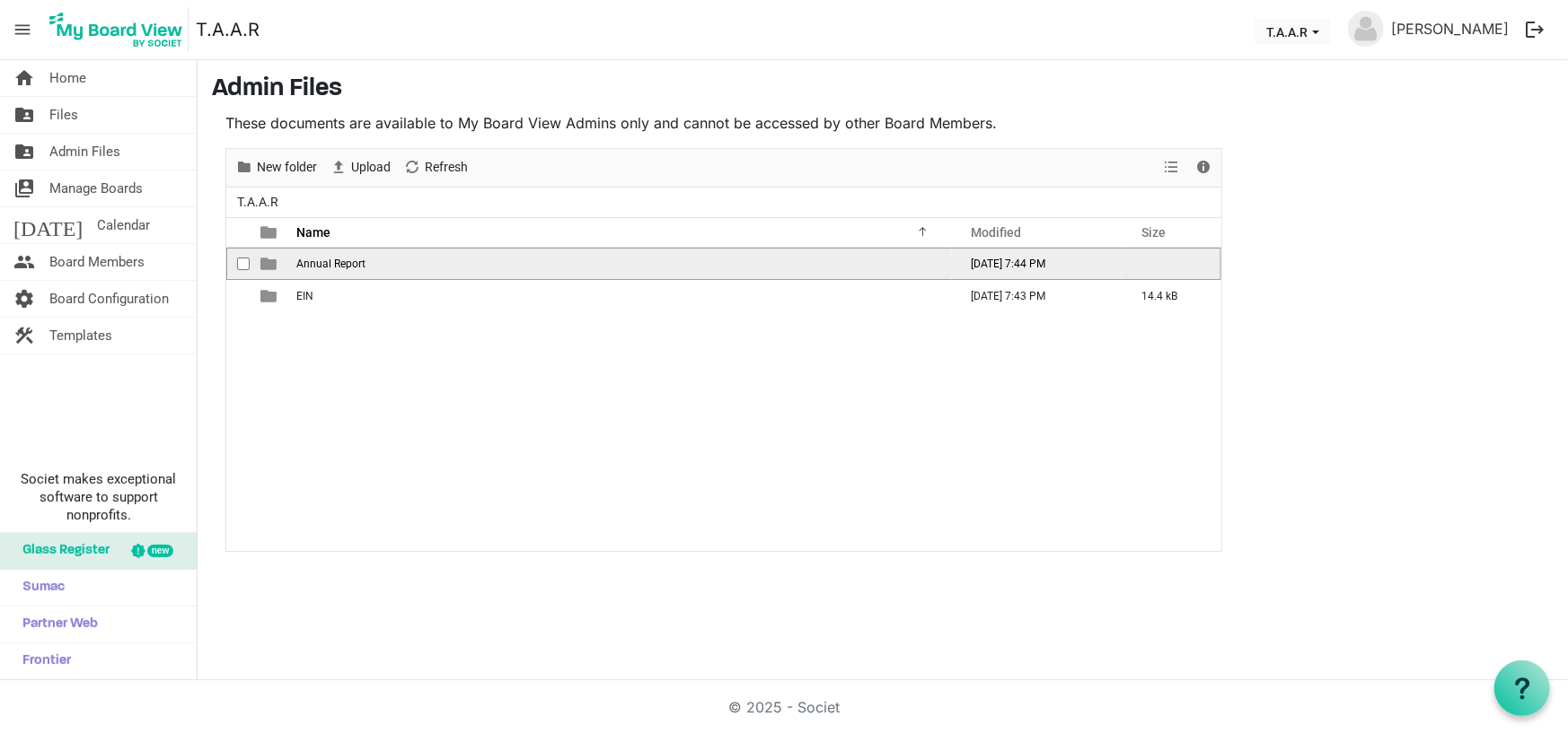
click at [315, 261] on span "Annual Report" at bounding box center [331, 264] width 69 height 13
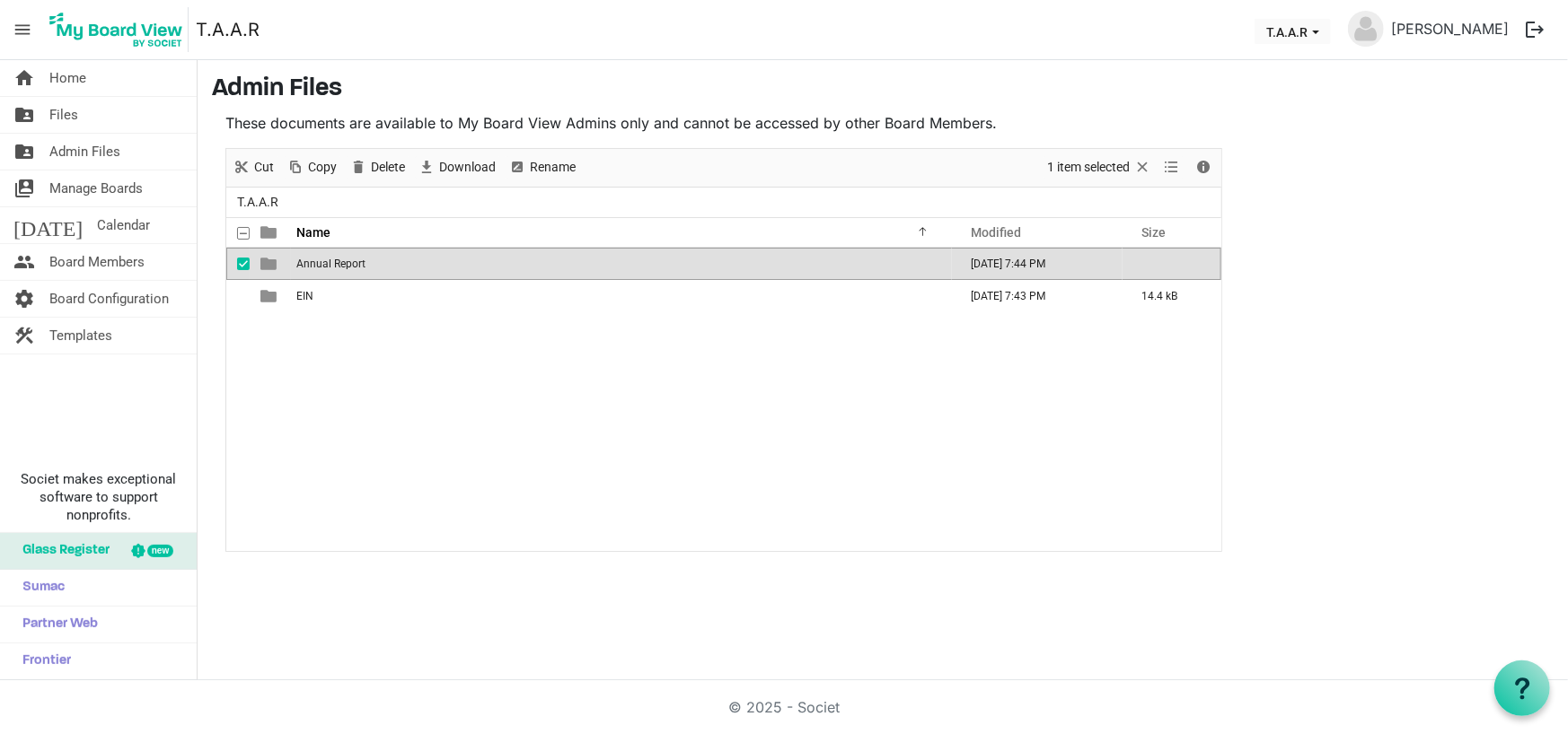
click at [315, 261] on span "Annual Report" at bounding box center [331, 264] width 69 height 13
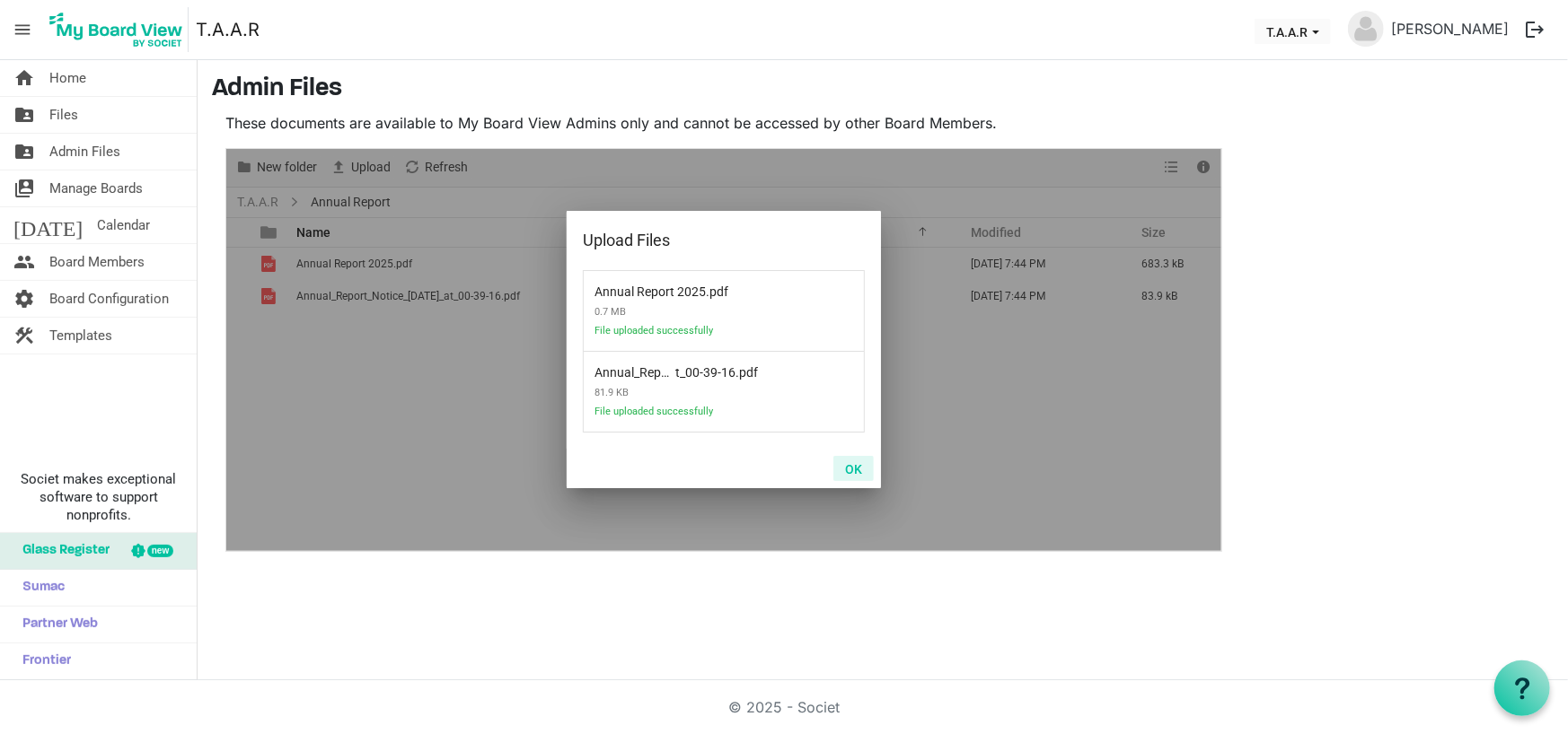
click at [851, 467] on button "OK" at bounding box center [854, 469] width 40 height 26
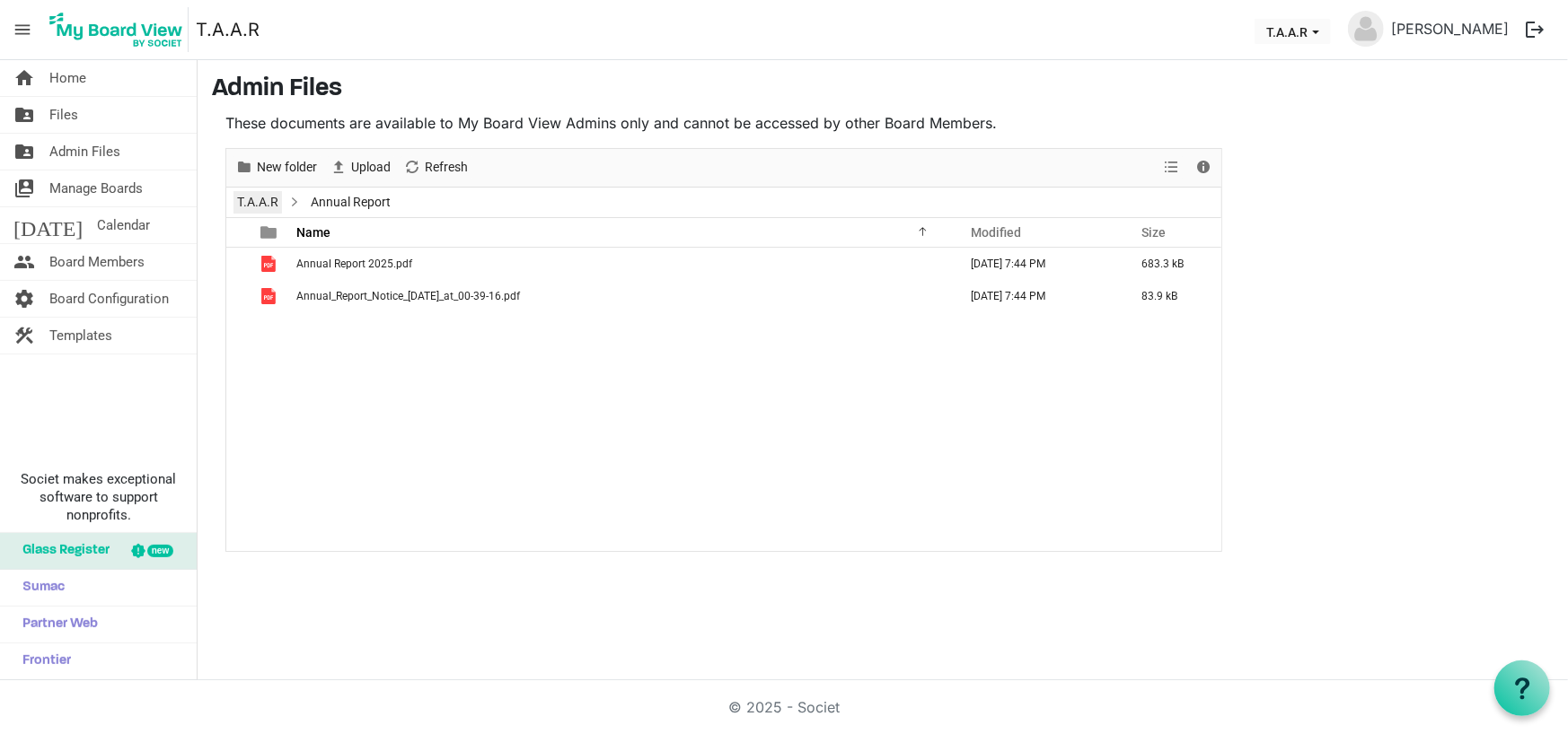
click at [253, 197] on link "T.A.A.R" at bounding box center [258, 202] width 48 height 23
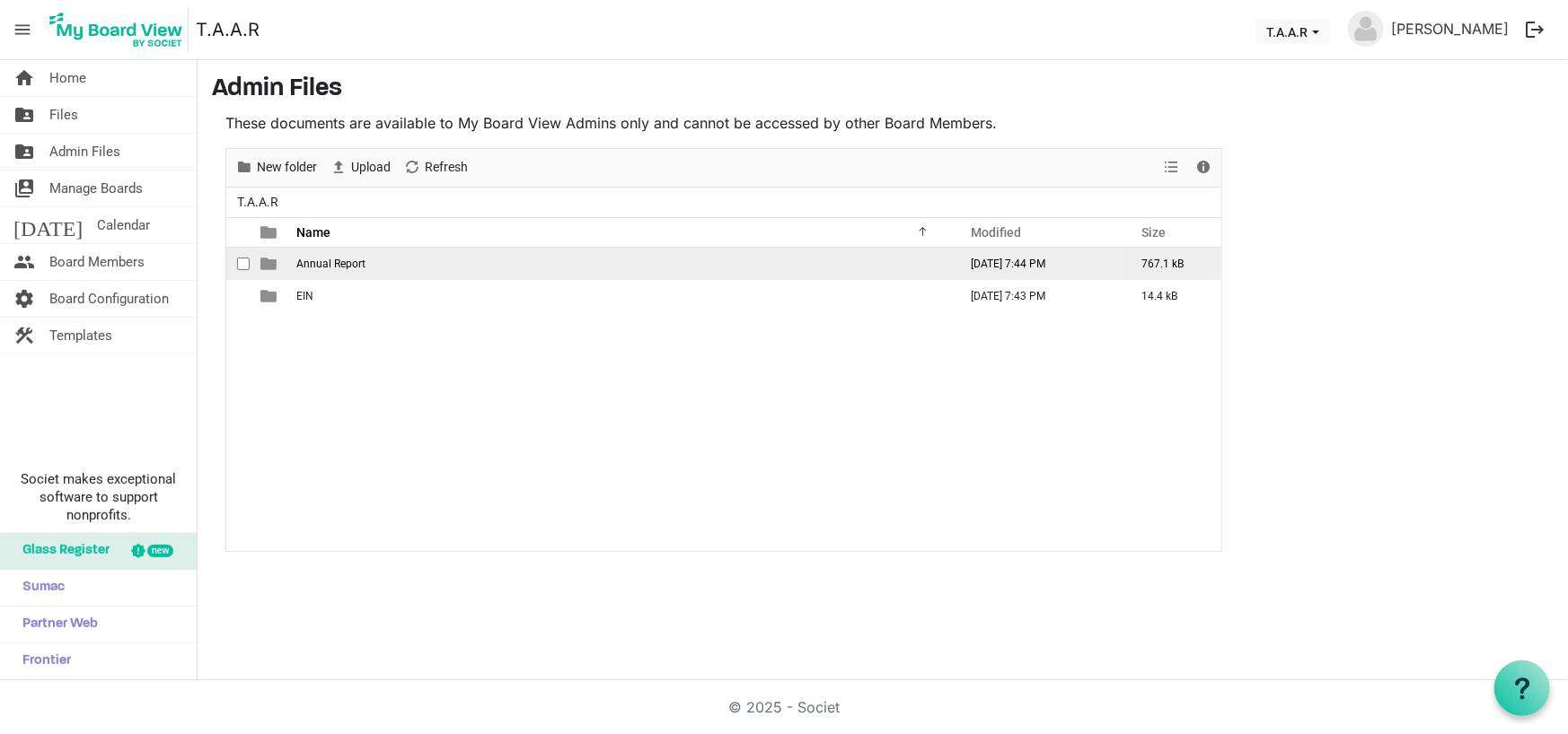
click at [325, 261] on span "Annual Report" at bounding box center [331, 264] width 69 height 13
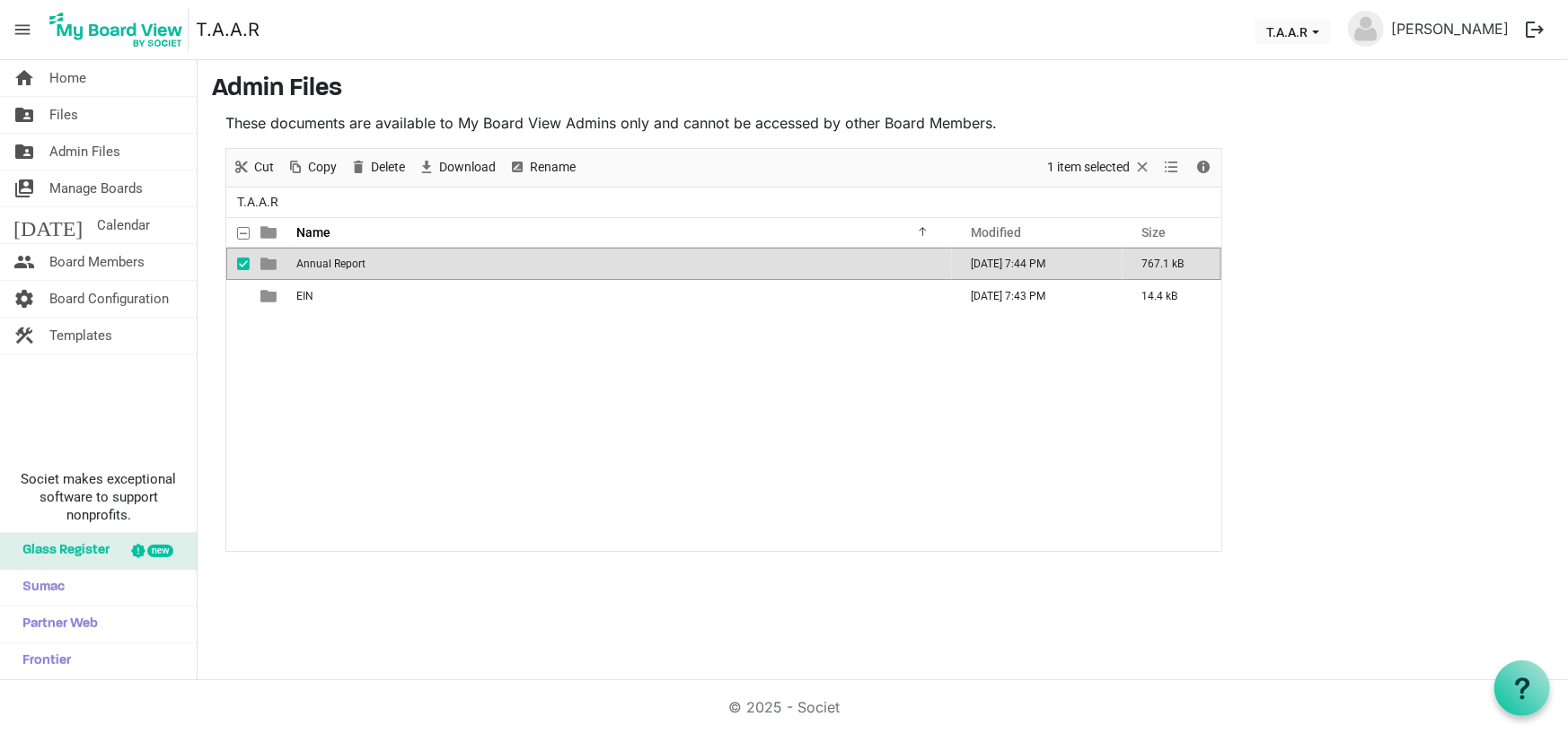
click at [325, 261] on span "Annual Report" at bounding box center [331, 264] width 69 height 13
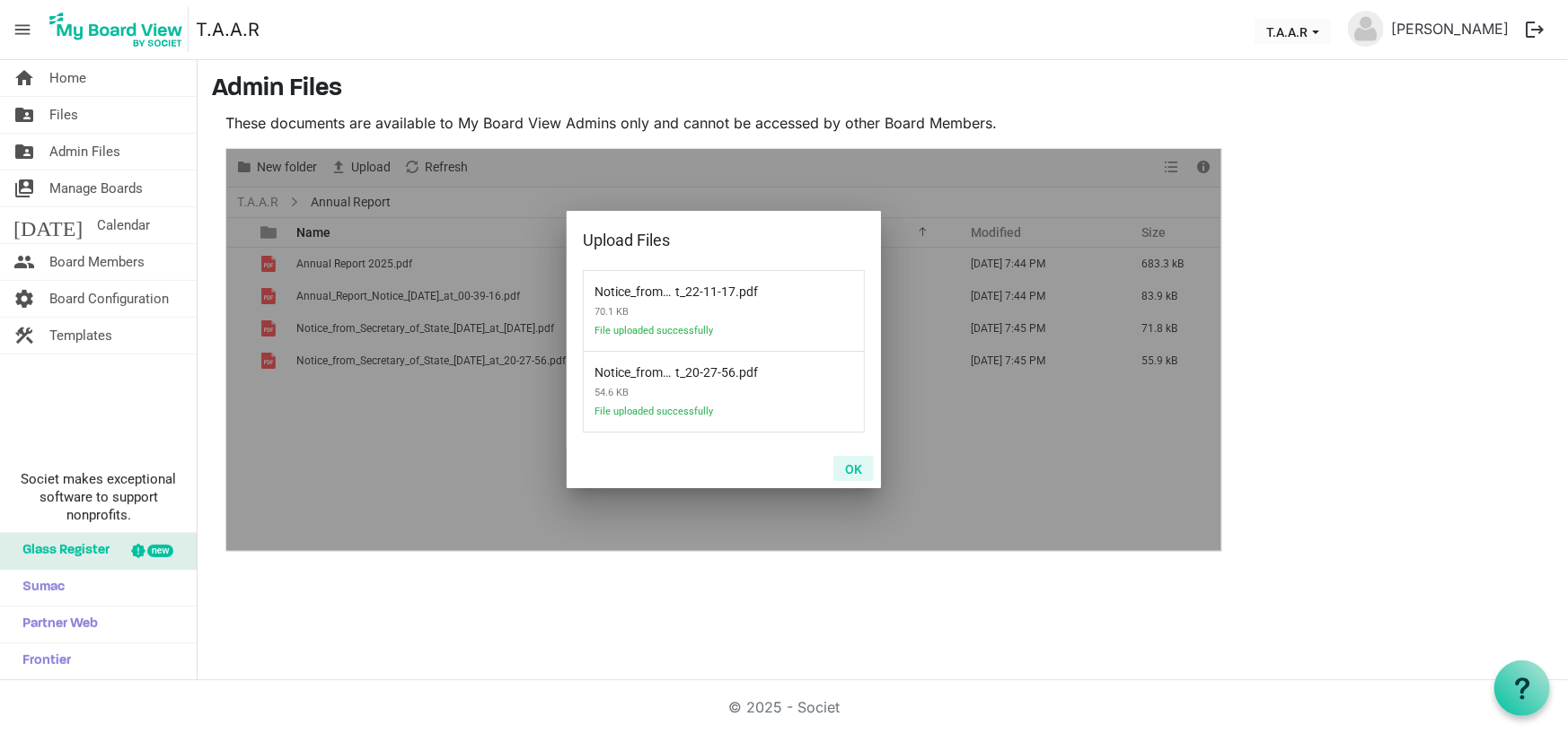
click at [858, 465] on button "OK" at bounding box center [854, 469] width 40 height 26
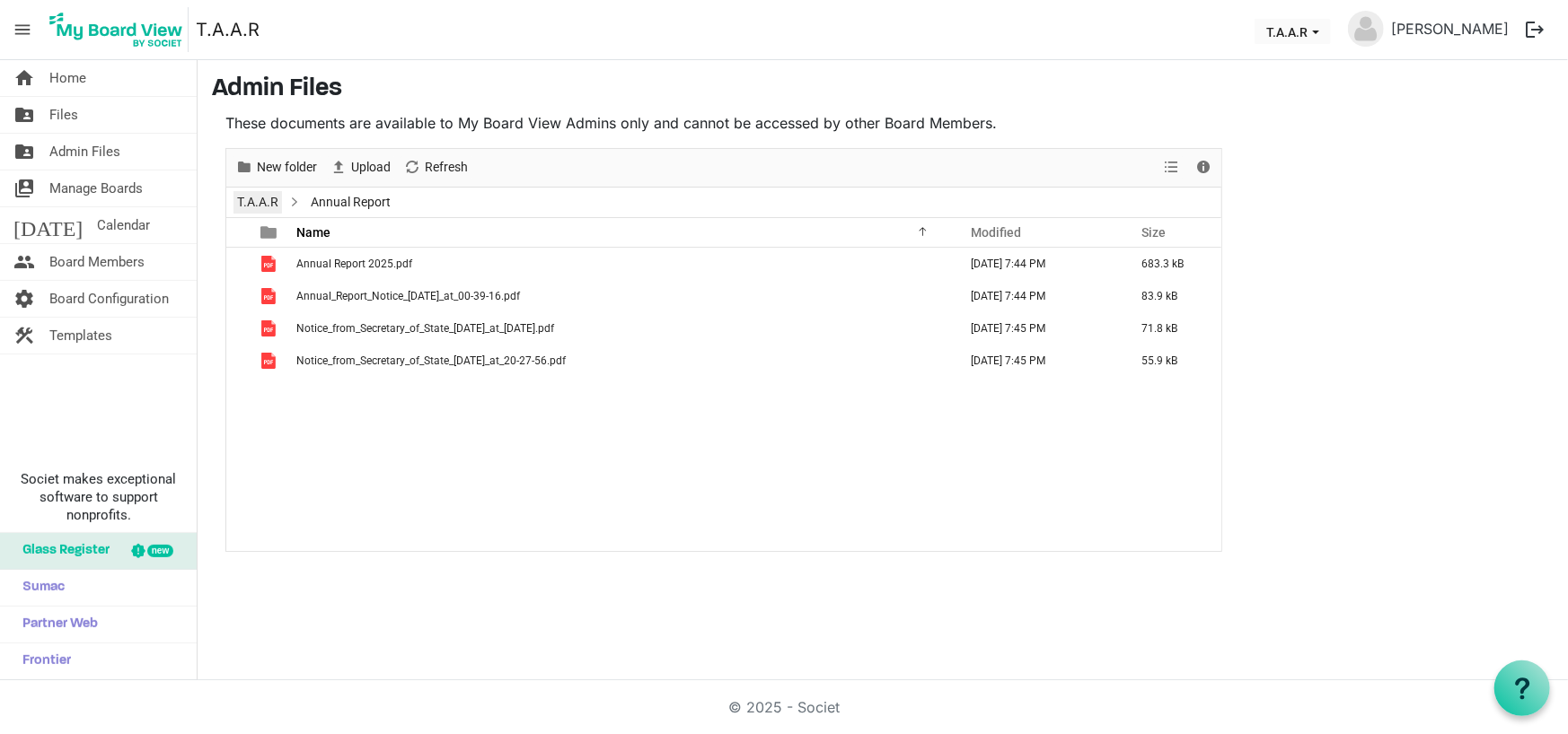
click at [243, 193] on link "T.A.A.R" at bounding box center [258, 202] width 48 height 23
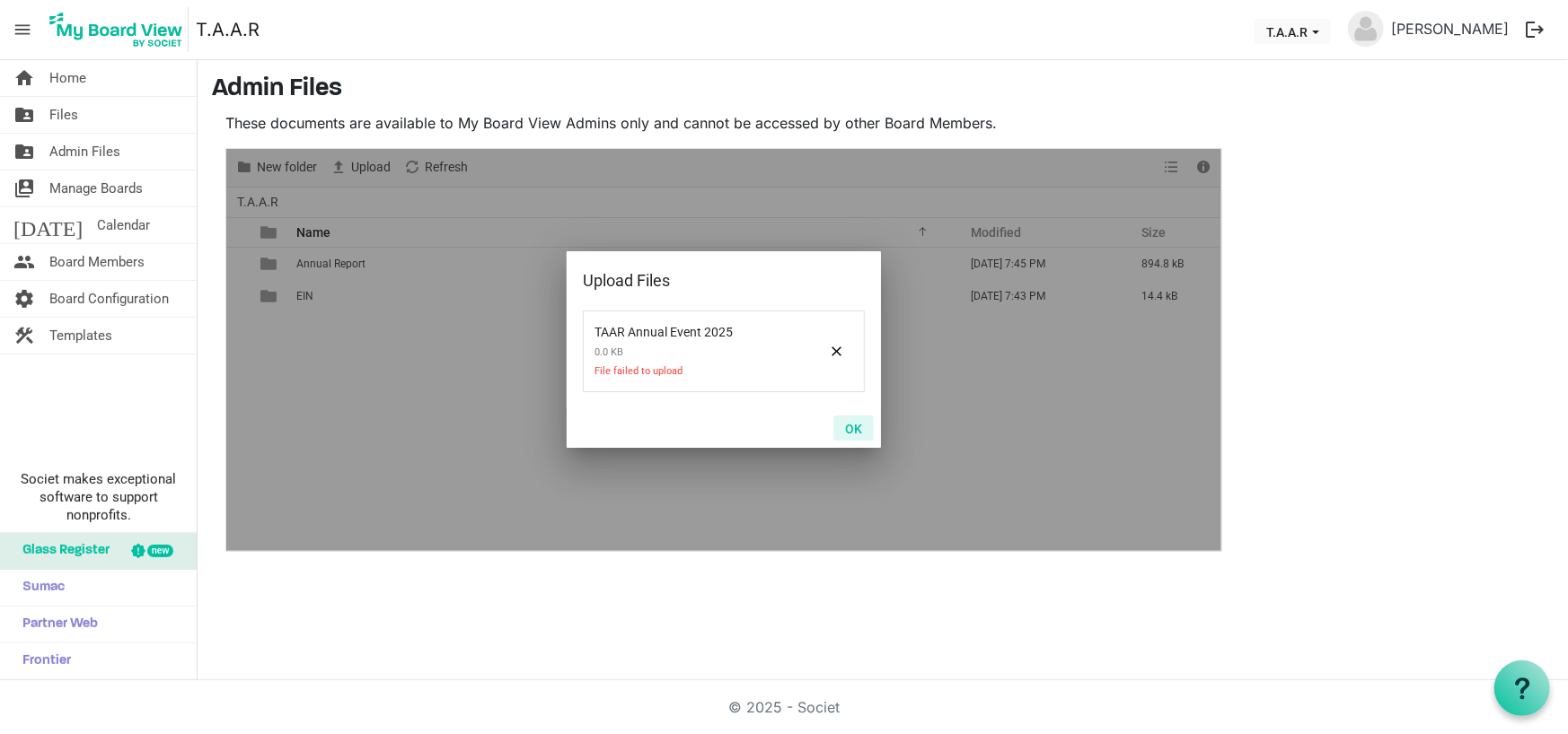
click at [856, 421] on button "OK" at bounding box center [854, 428] width 40 height 26
click at [858, 432] on button "OK" at bounding box center [854, 428] width 40 height 26
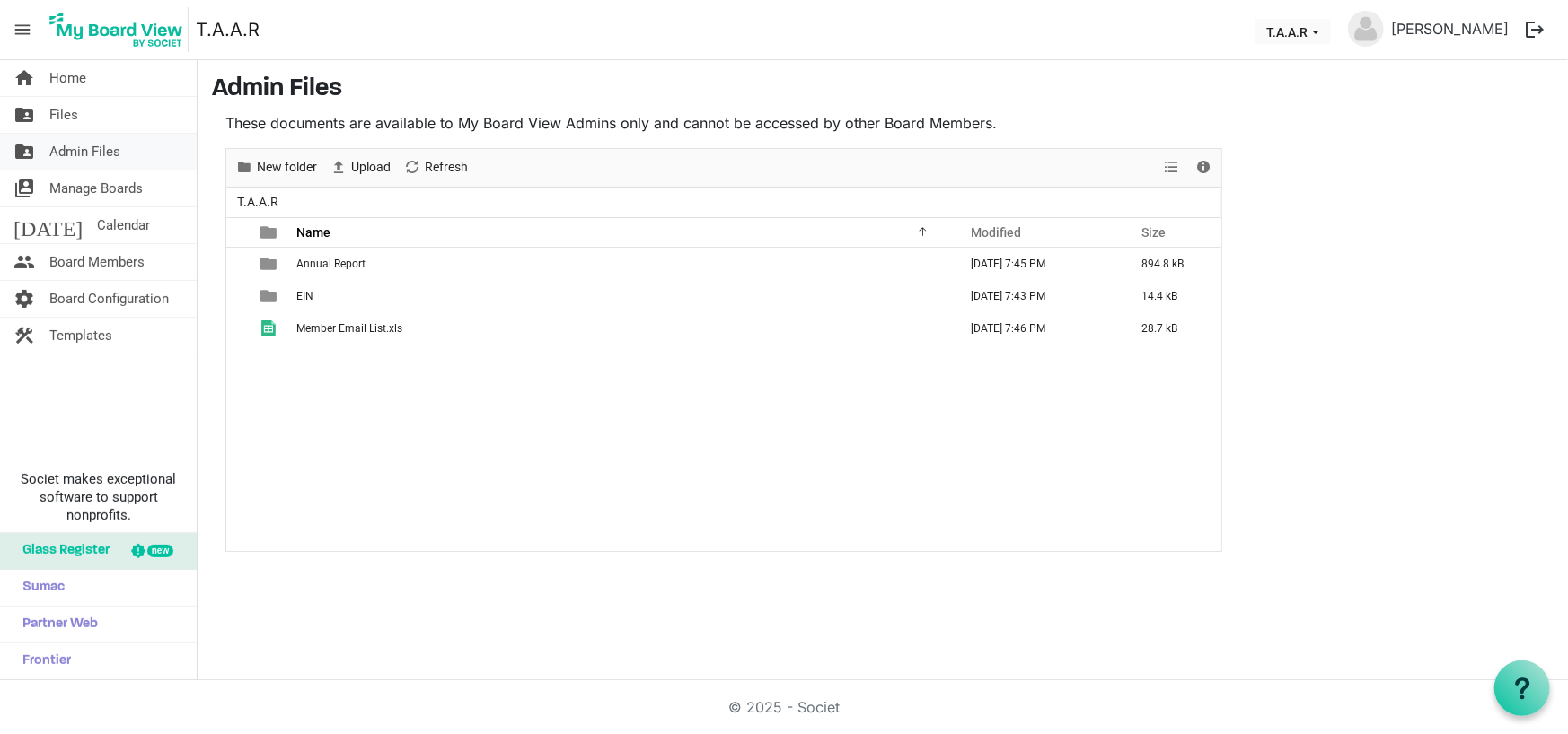
click at [105, 147] on span "Admin Files" at bounding box center [85, 152] width 71 height 36
click at [26, 24] on span "menu" at bounding box center [22, 29] width 34 height 34
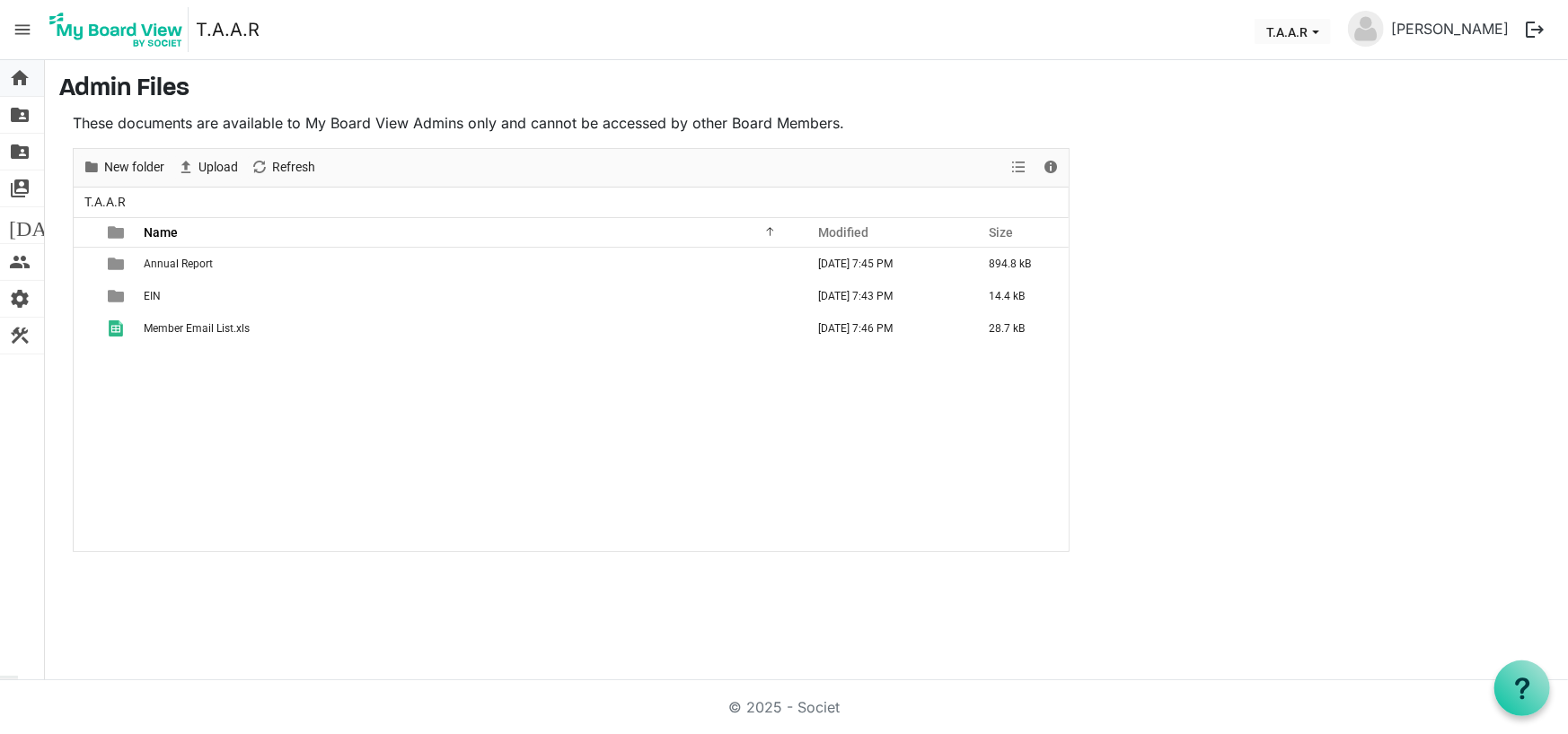
click at [14, 78] on span "home" at bounding box center [20, 78] width 22 height 36
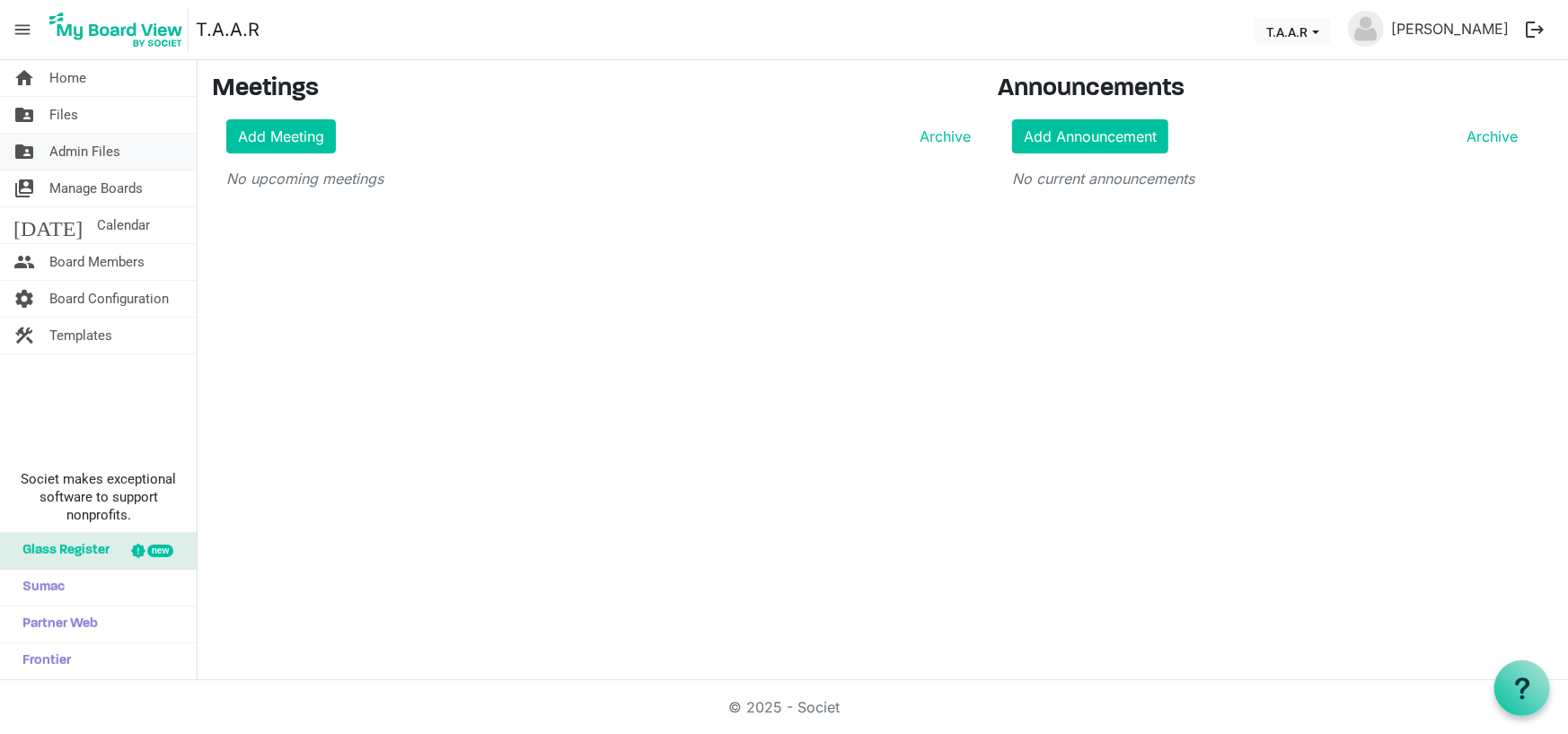
click at [99, 163] on span "Admin Files" at bounding box center [85, 152] width 71 height 36
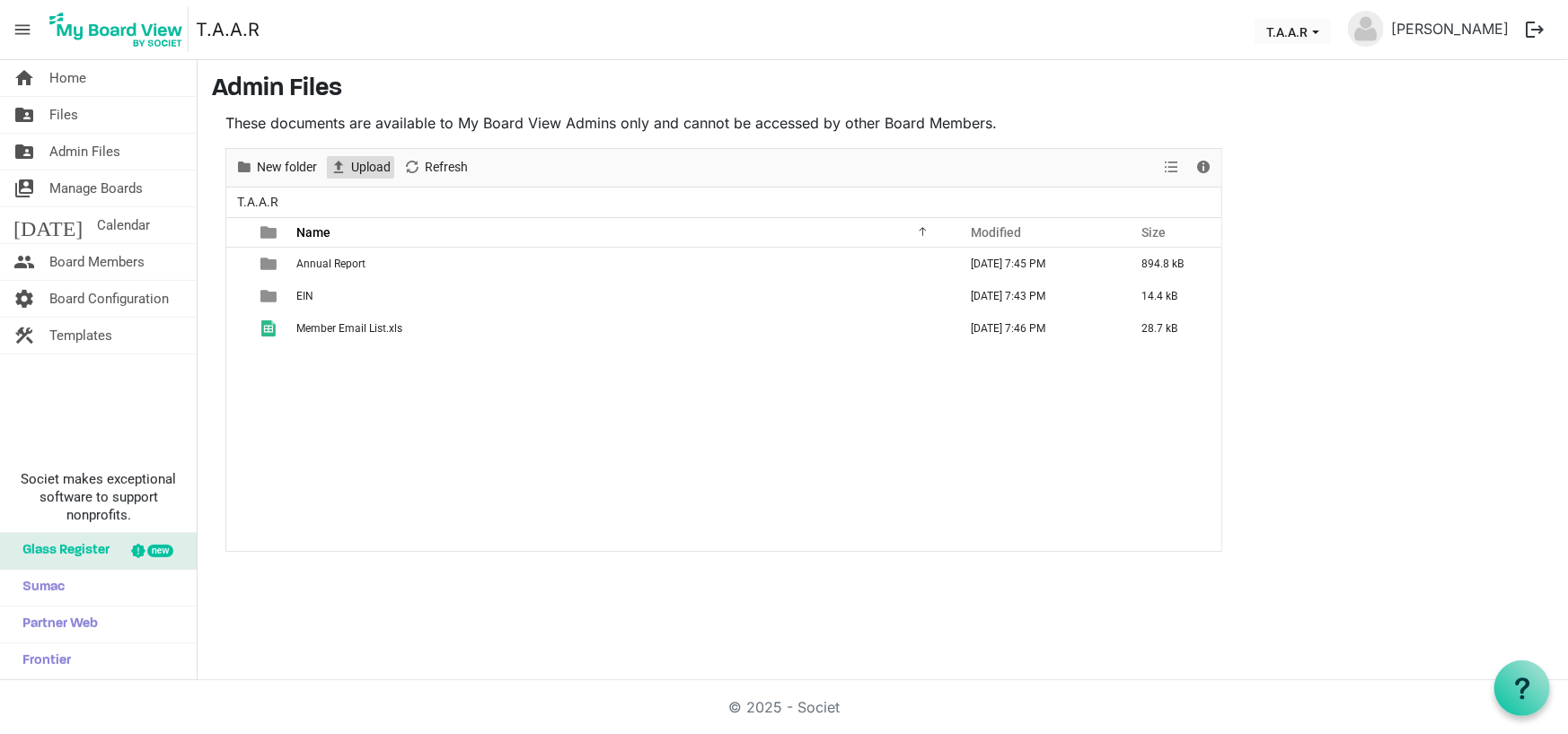
click at [341, 165] on span "Upload" at bounding box center [339, 167] width 22 height 23
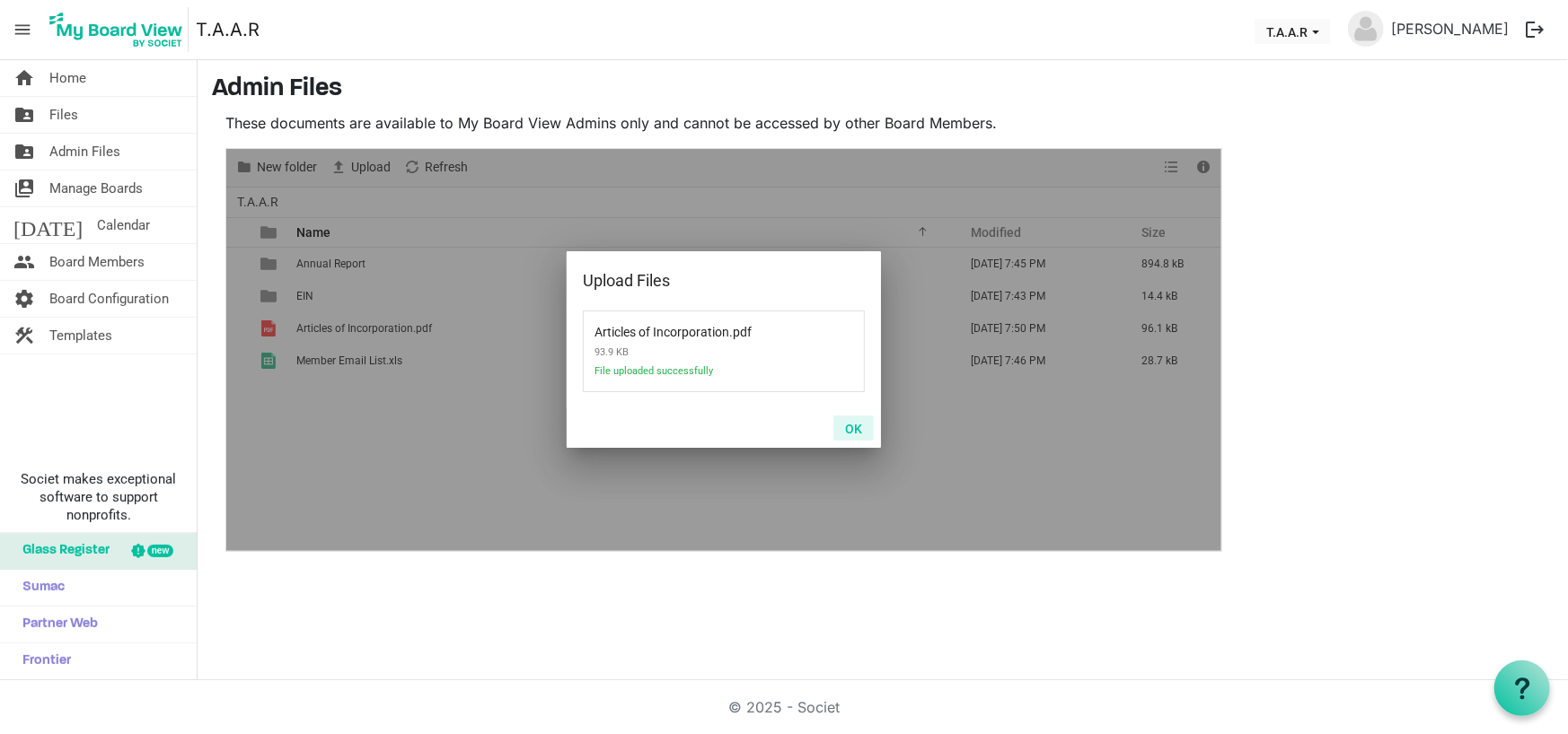
click at [847, 435] on button "OK" at bounding box center [854, 428] width 40 height 26
